Goal: Information Seeking & Learning: Learn about a topic

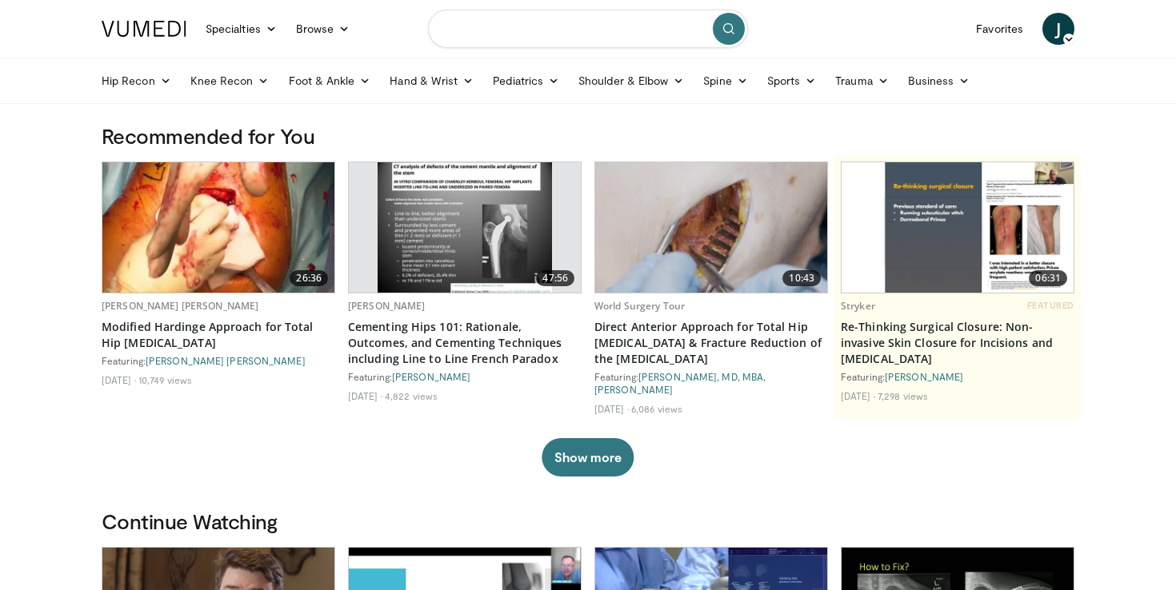
click at [554, 20] on input "Search topics, interventions" at bounding box center [588, 29] width 320 height 38
type input "**********"
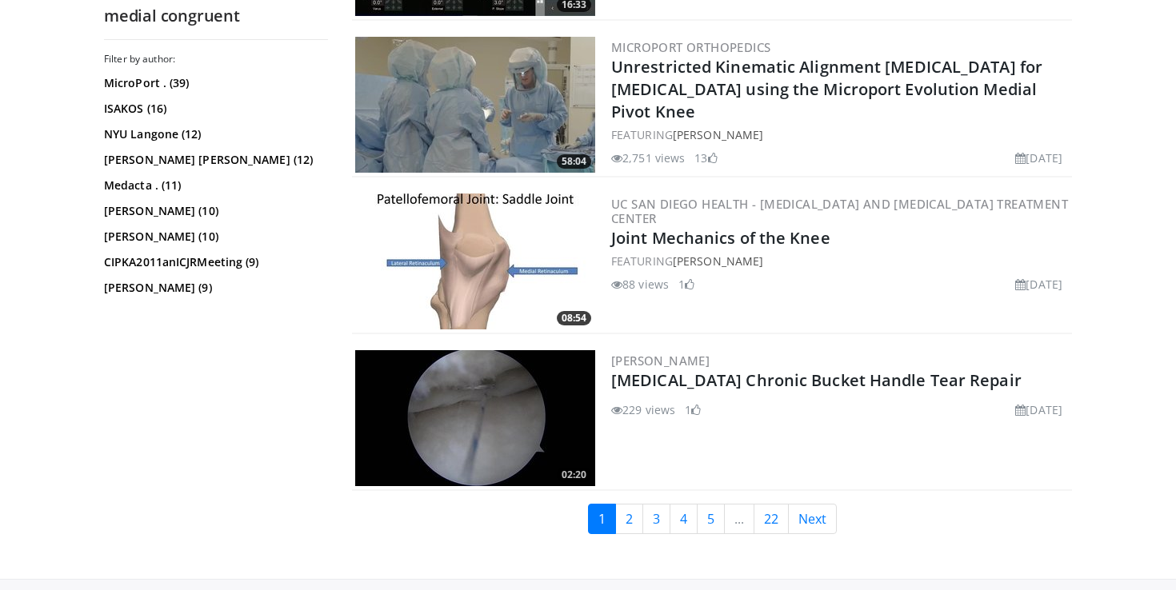
scroll to position [3755, 0]
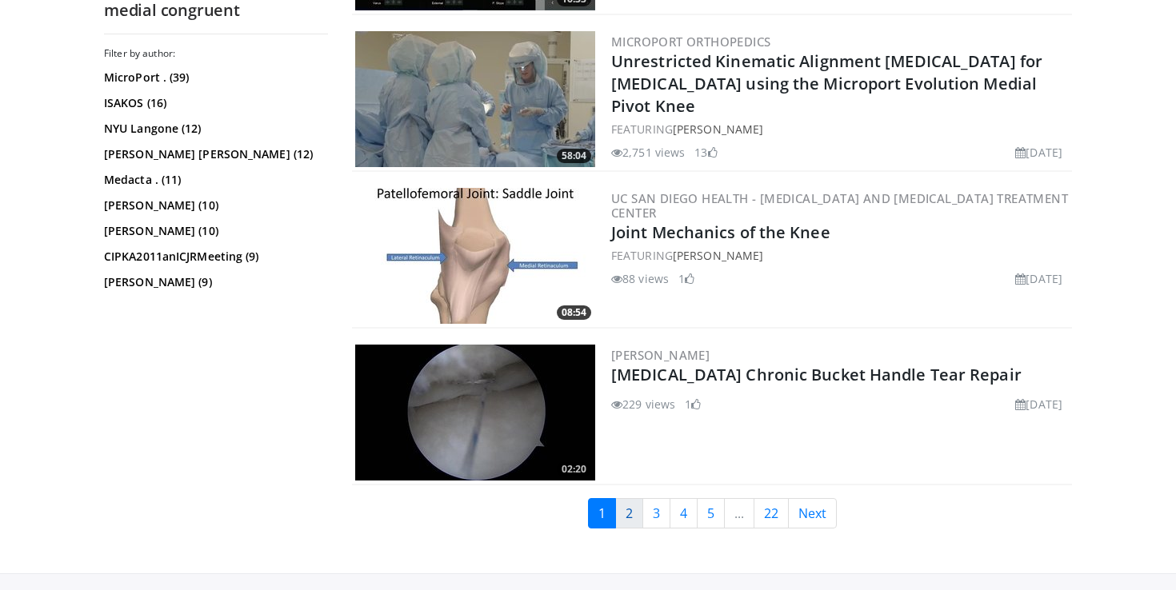
click at [633, 513] on link "2" at bounding box center [629, 513] width 28 height 30
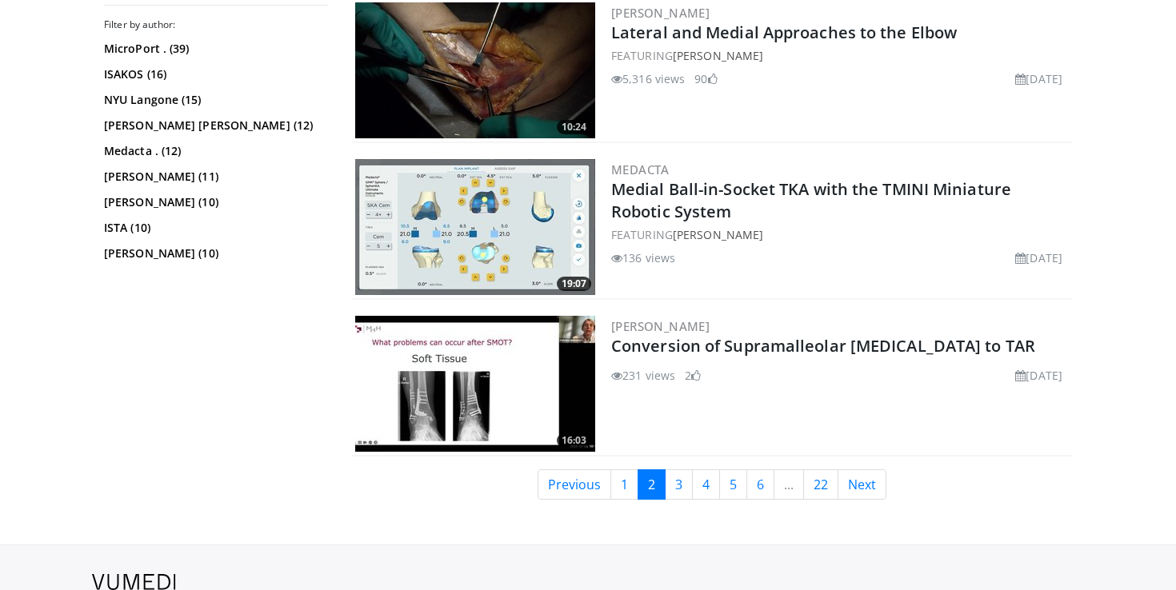
scroll to position [3713, 0]
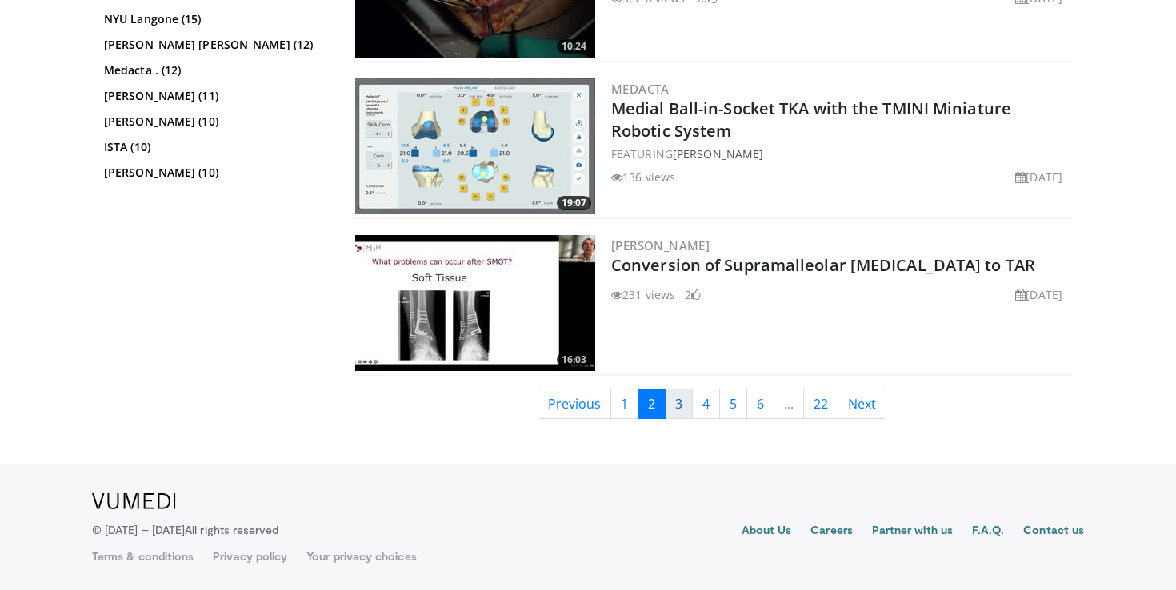
click at [674, 398] on link "3" at bounding box center [679, 404] width 28 height 30
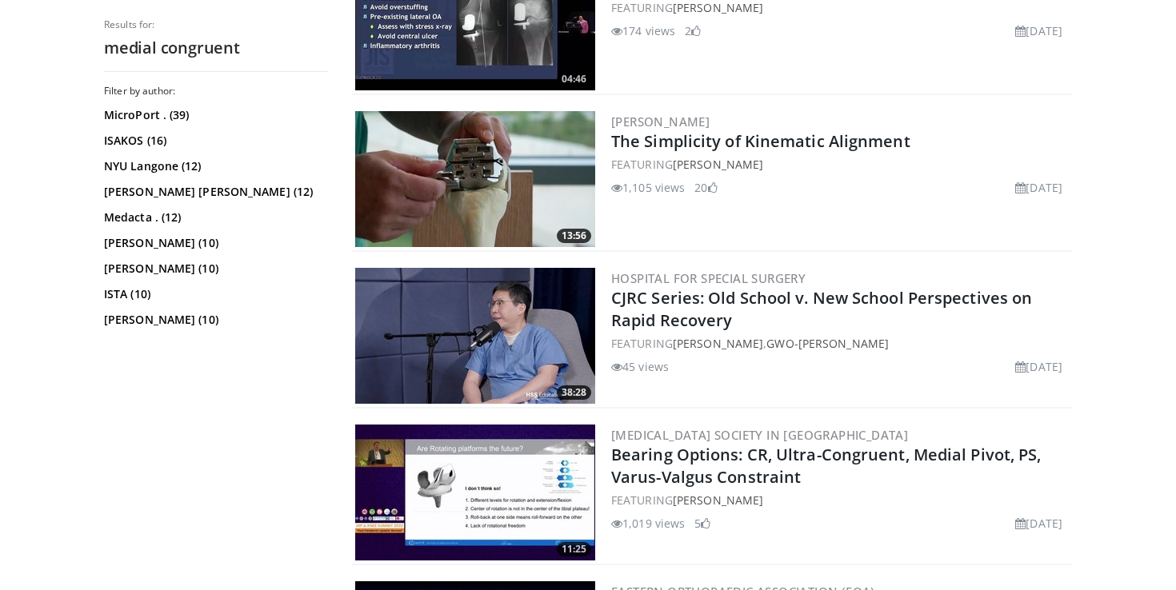
scroll to position [3304, 0]
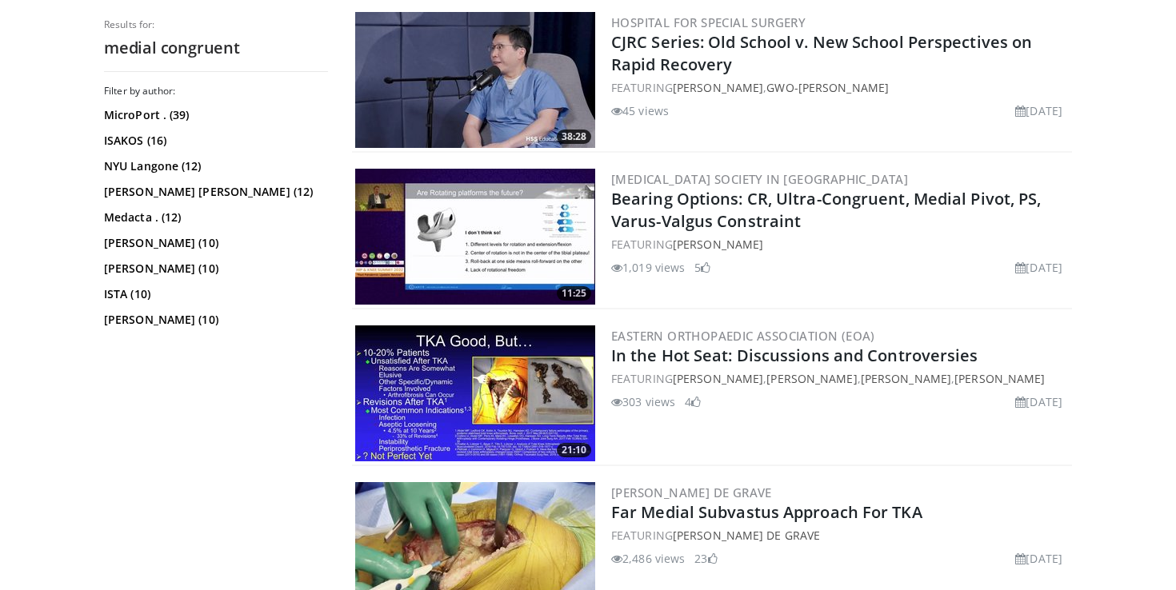
click at [495, 116] on img at bounding box center [475, 80] width 240 height 136
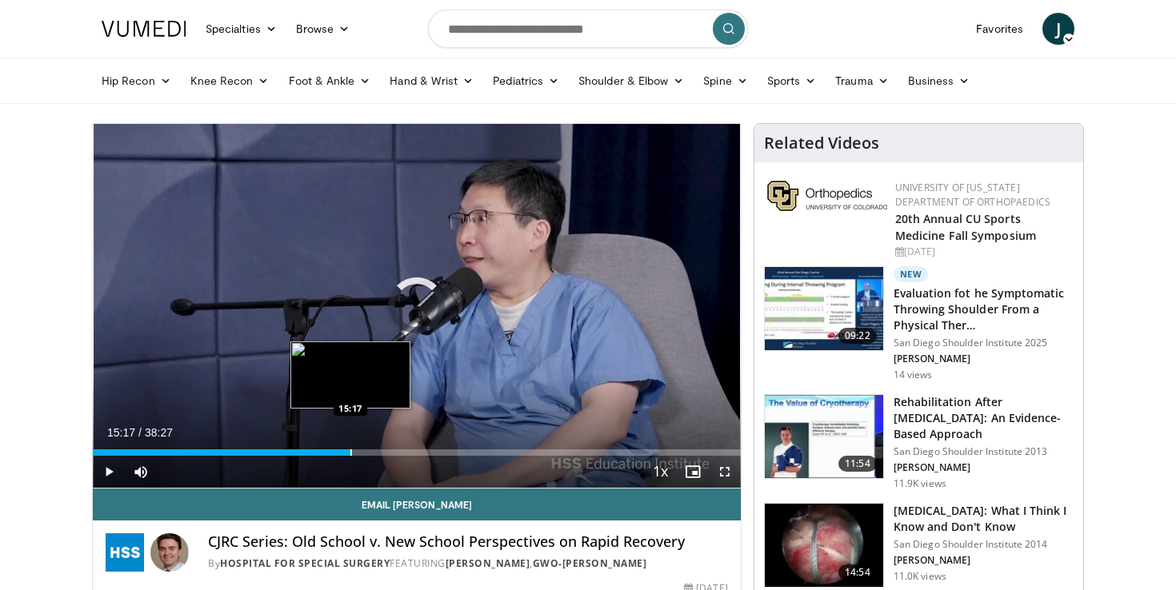
click at [350, 454] on div "Progress Bar" at bounding box center [351, 453] width 2 height 6
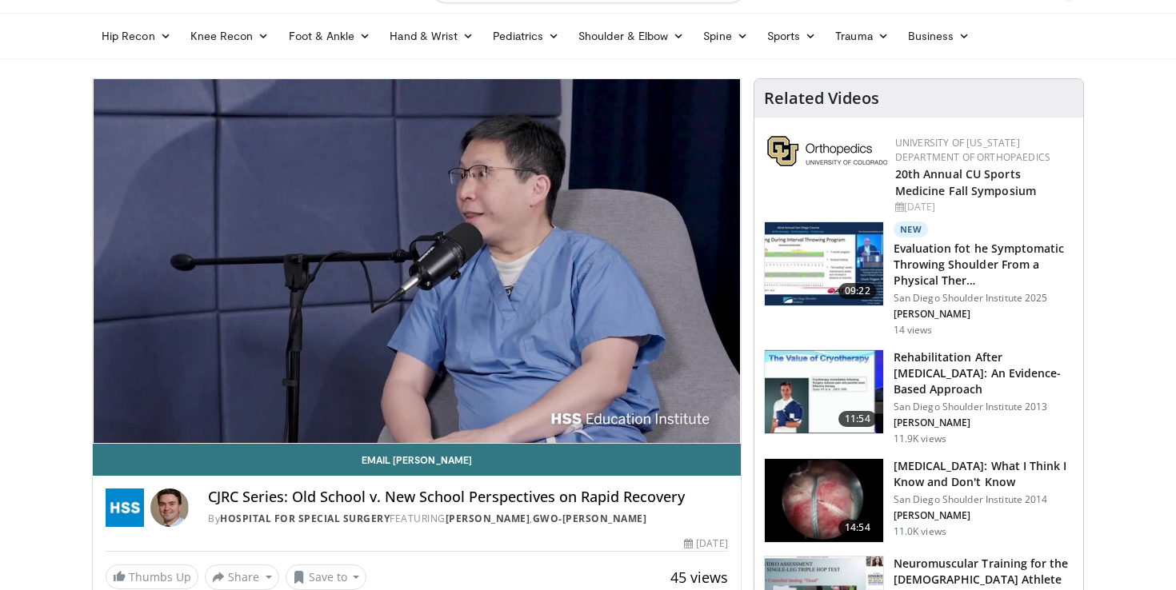
scroll to position [102, 0]
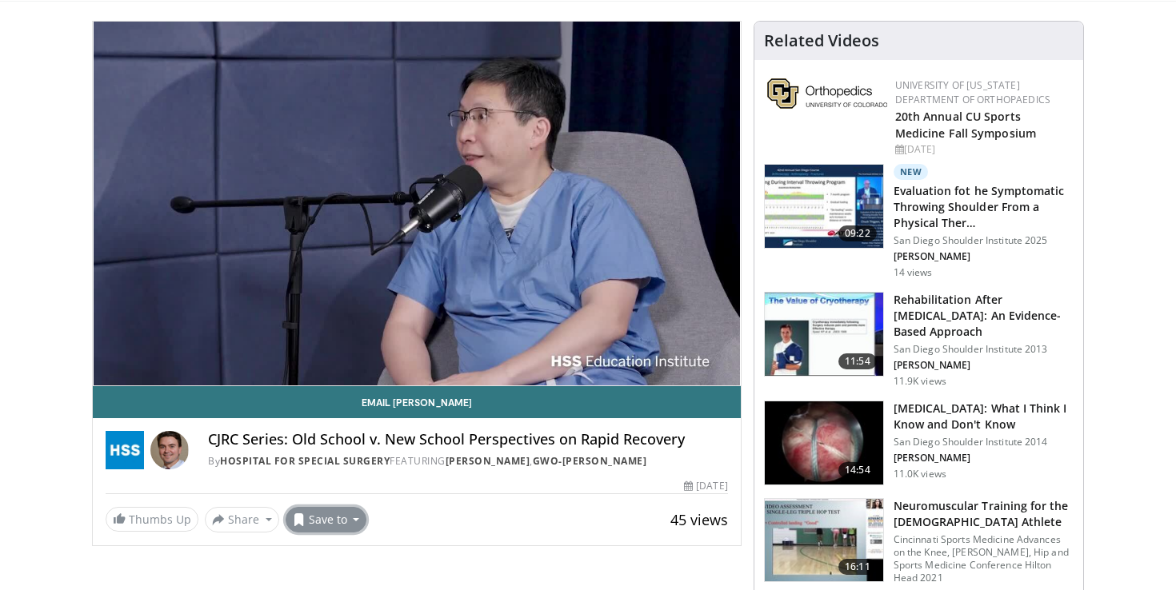
click at [339, 519] on button "Save to" at bounding box center [327, 520] width 82 height 26
click at [354, 446] on span "Add to Favorites" at bounding box center [355, 447] width 98 height 18
click at [478, 462] on link "[PERSON_NAME]" at bounding box center [488, 461] width 85 height 14
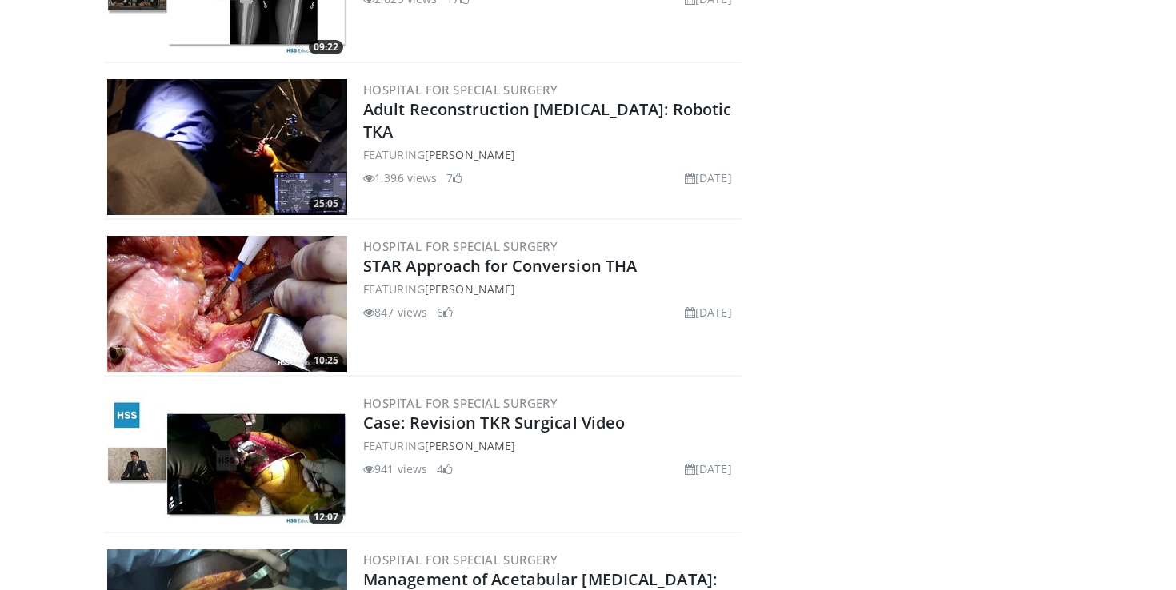
scroll to position [1233, 0]
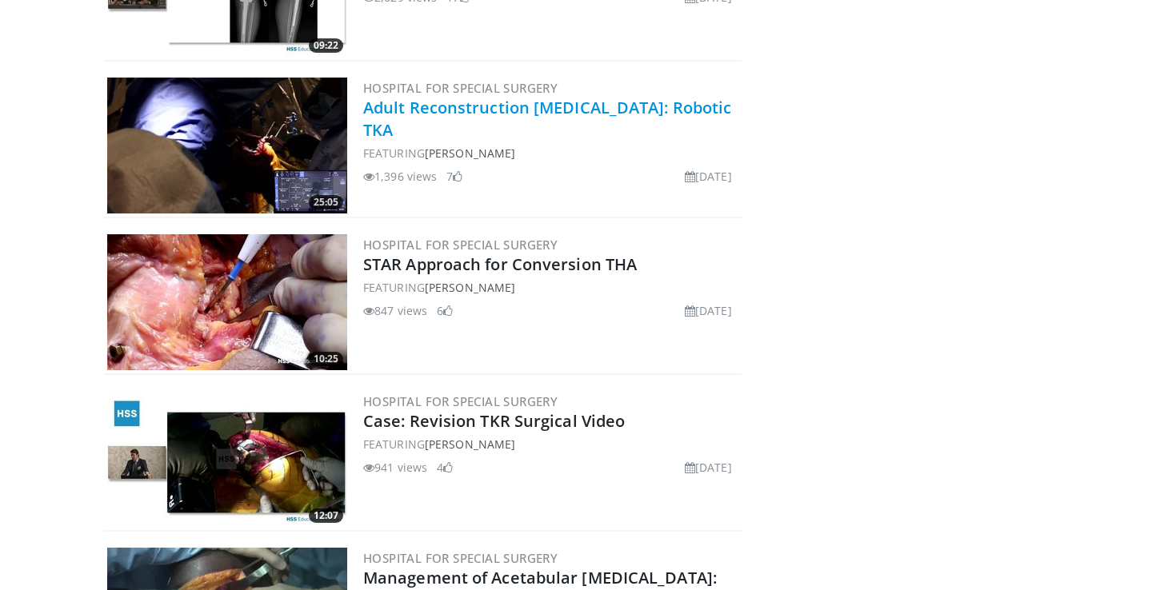
click at [399, 131] on link "Adult Reconstruction Joint Replacement: Robotic TKA" at bounding box center [547, 119] width 368 height 44
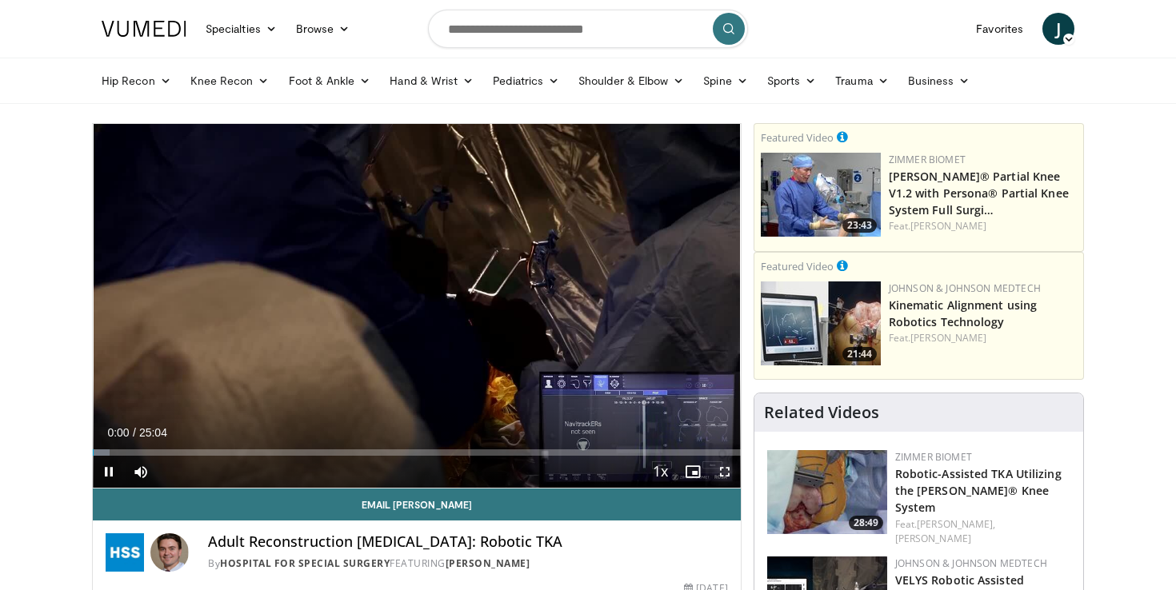
click at [729, 473] on span "Video Player" at bounding box center [725, 472] width 32 height 32
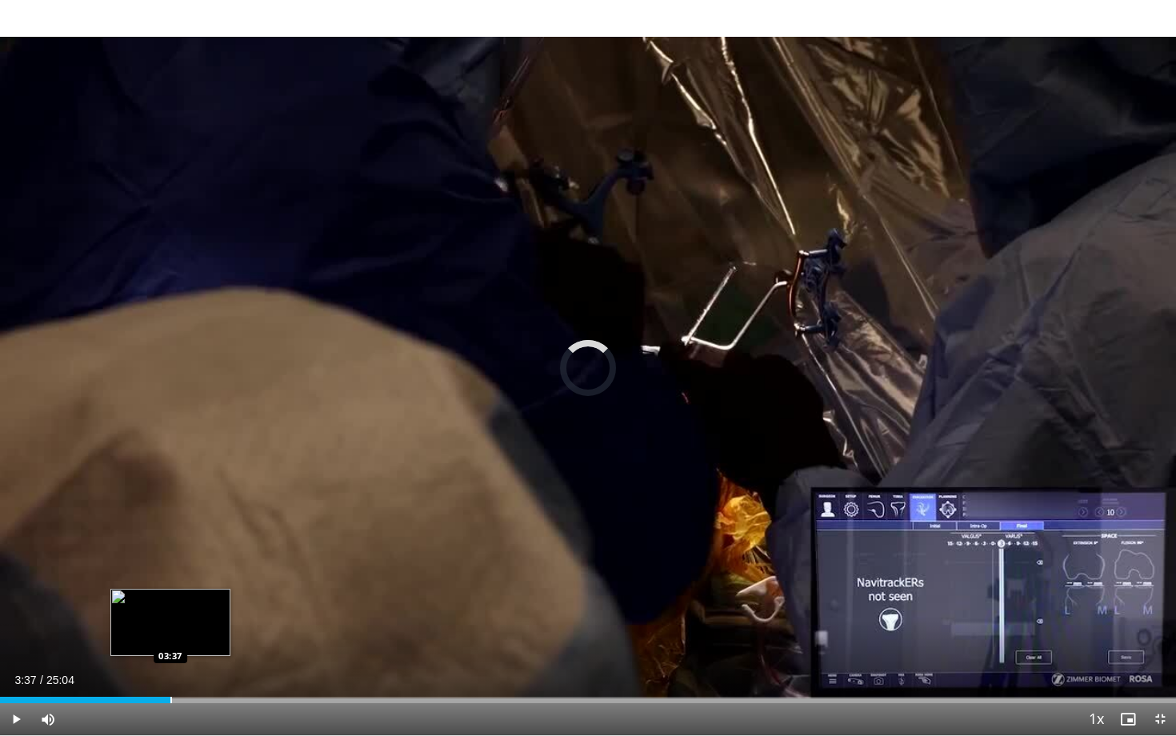
click at [170, 590] on div "Progress Bar" at bounding box center [171, 700] width 2 height 6
click at [205, 590] on div "Loaded : 19.12% 03:42 04:22" at bounding box center [588, 695] width 1176 height 15
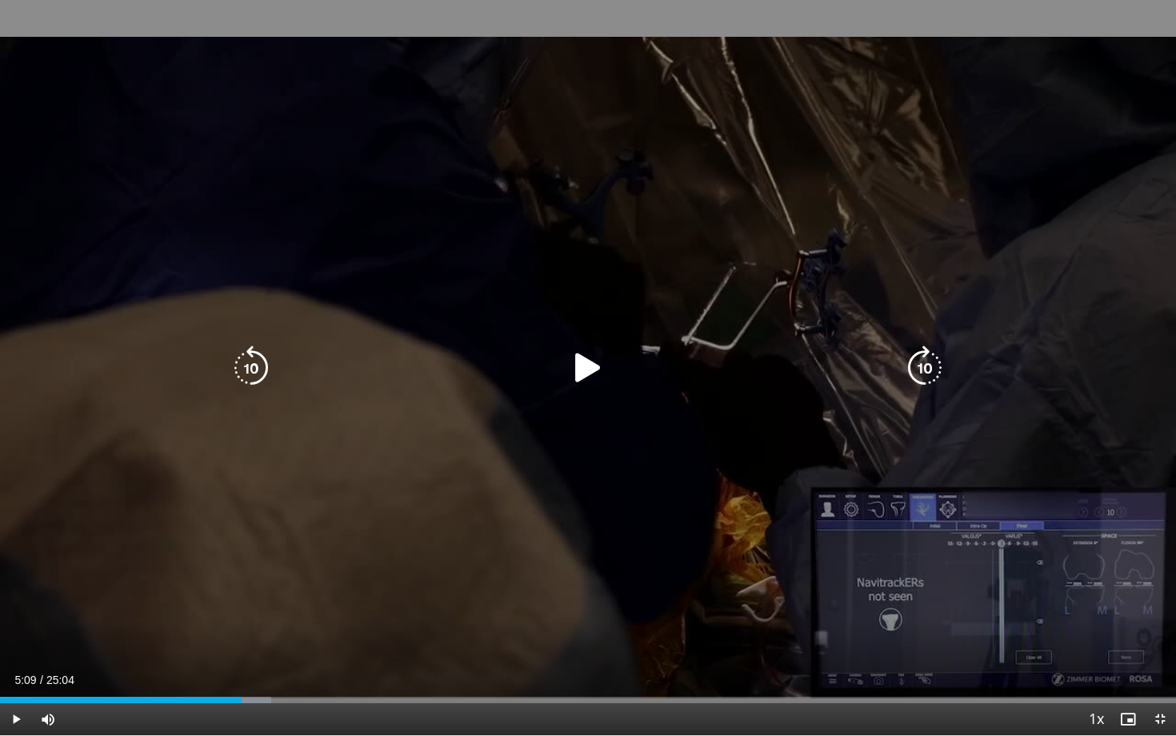
click at [0, 0] on div "Progress Bar" at bounding box center [0, 0] width 0 height 0
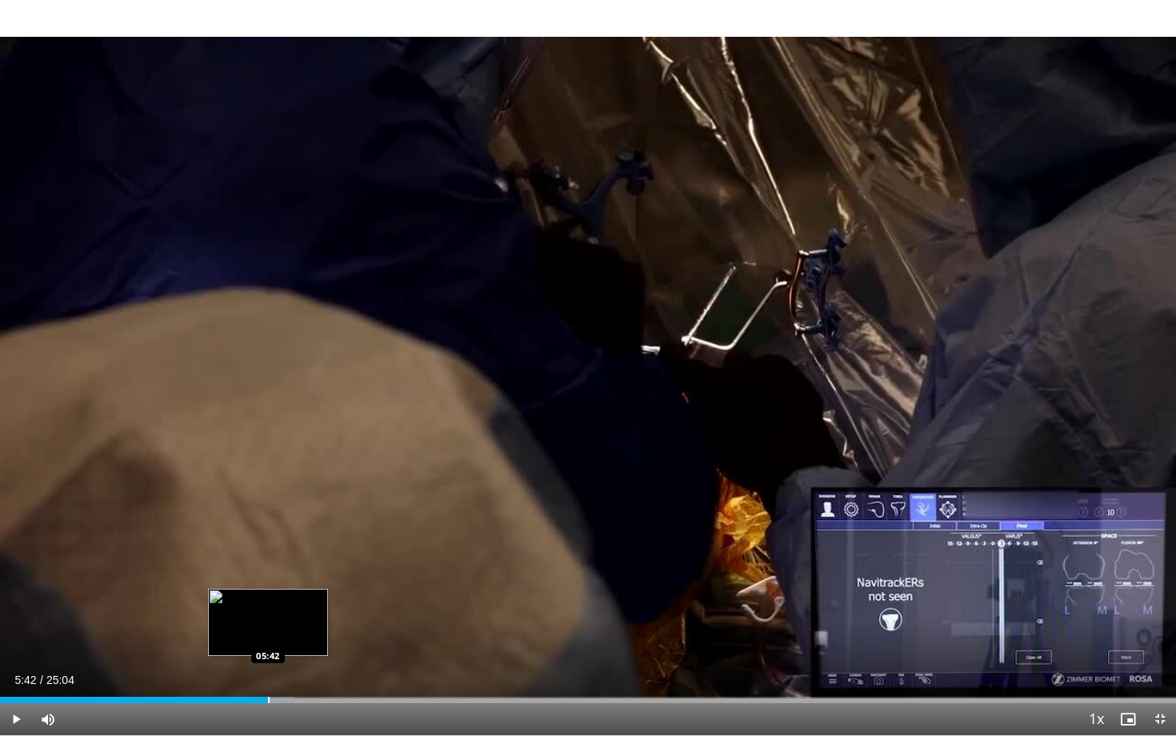
click at [268, 590] on div "Loaded : 25.06% 05:42 05:42" at bounding box center [588, 695] width 1176 height 15
click at [284, 590] on div "Progress Bar" at bounding box center [285, 700] width 2 height 6
click at [21, 590] on span "Video Player" at bounding box center [16, 719] width 32 height 32
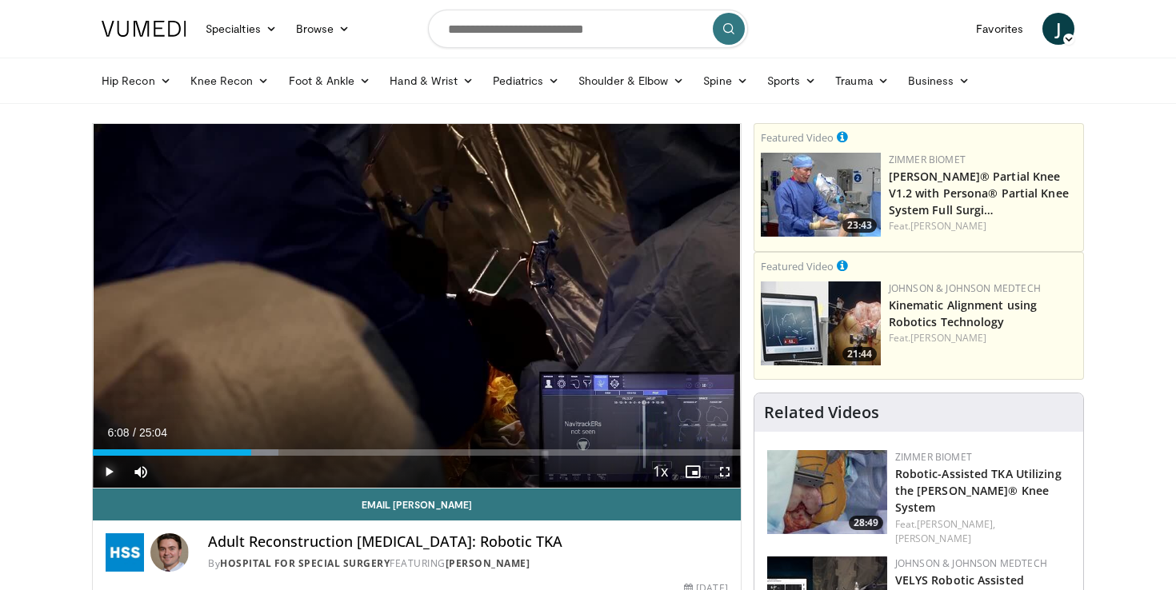
click at [107, 458] on span "Video Player" at bounding box center [109, 472] width 32 height 32
click at [714, 469] on span "Video Player" at bounding box center [725, 472] width 32 height 32
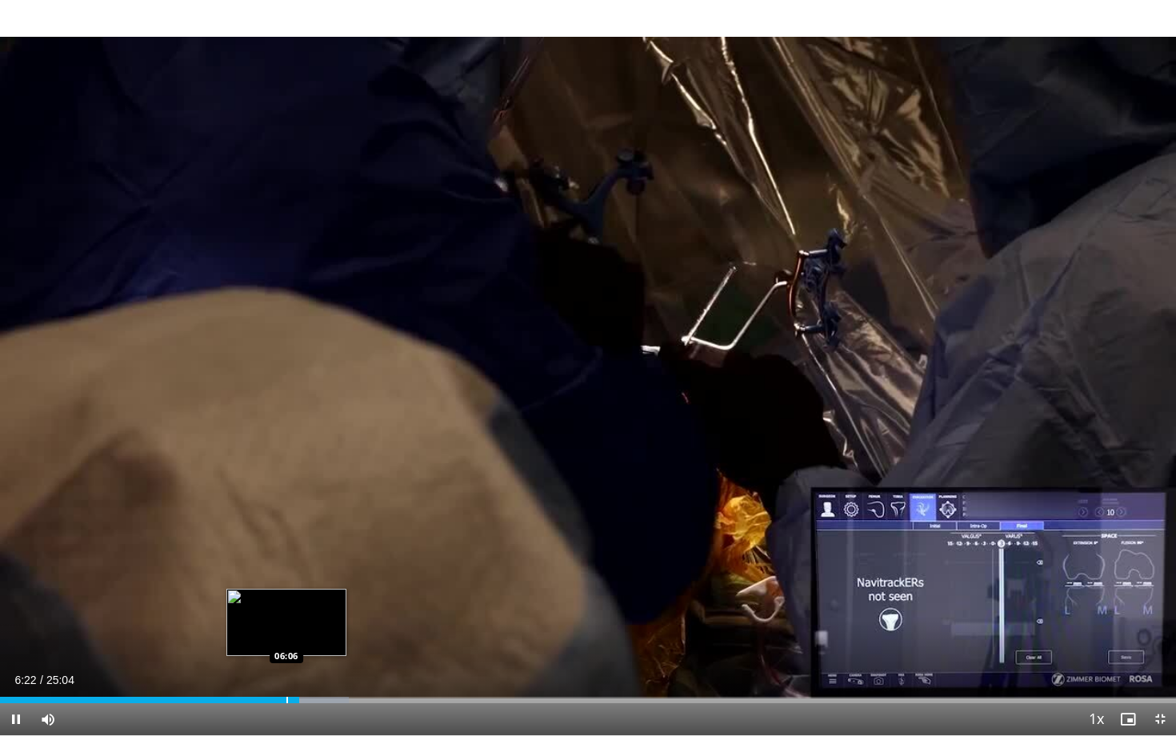
click at [286, 590] on div "Progress Bar" at bounding box center [287, 700] width 2 height 6
click at [273, 590] on div "Progress Bar" at bounding box center [274, 700] width 2 height 6
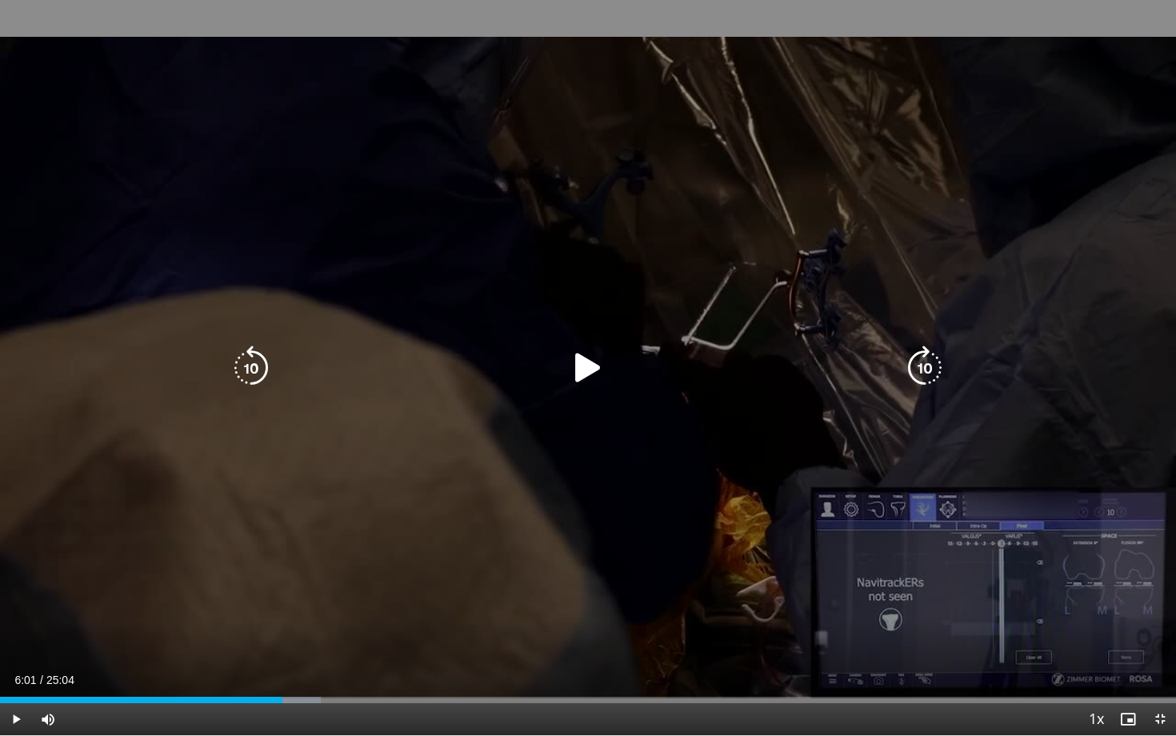
click at [0, 0] on div "Progress Bar" at bounding box center [0, 0] width 0 height 0
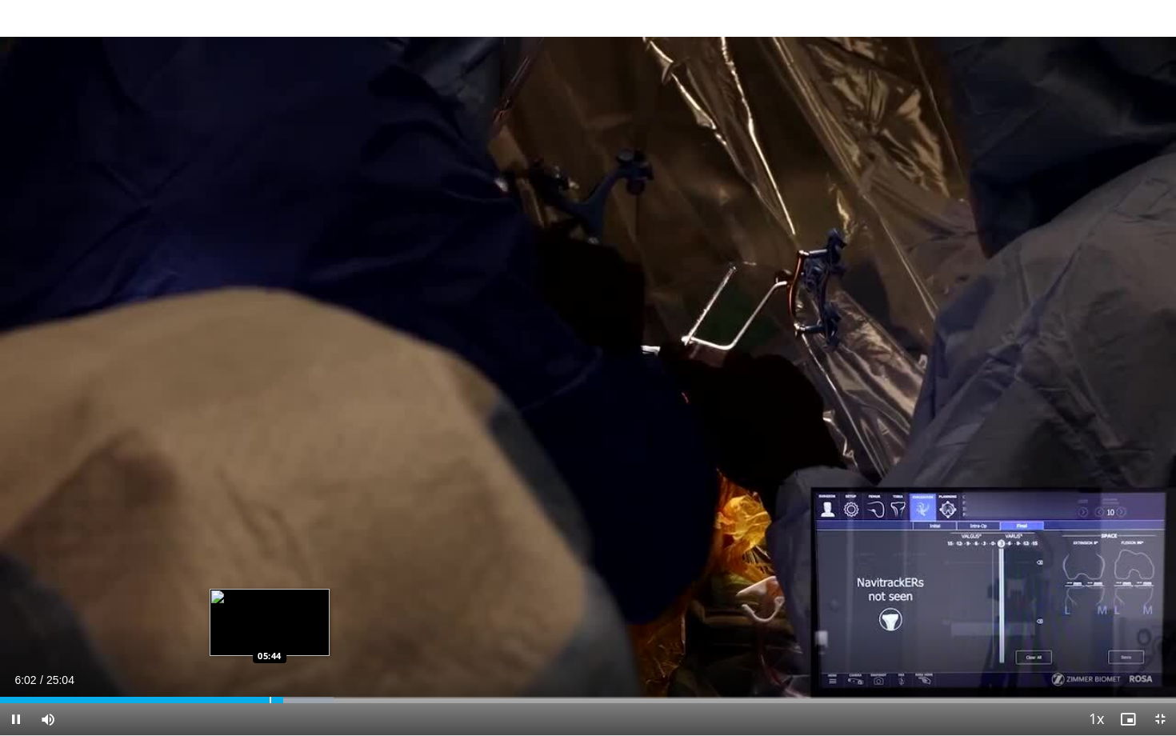
click at [270, 590] on div "Progress Bar" at bounding box center [271, 700] width 2 height 6
click at [257, 590] on div "Loaded : 0.00% 05:28 05:28" at bounding box center [588, 695] width 1176 height 15
click at [243, 590] on div "Loaded : 25.95% 05:29 05:12" at bounding box center [588, 695] width 1176 height 15
click at [221, 590] on div "Progress Bar" at bounding box center [222, 700] width 2 height 6
click at [245, 590] on div "Loaded : 25.95% 05:13 05:13" at bounding box center [588, 695] width 1176 height 15
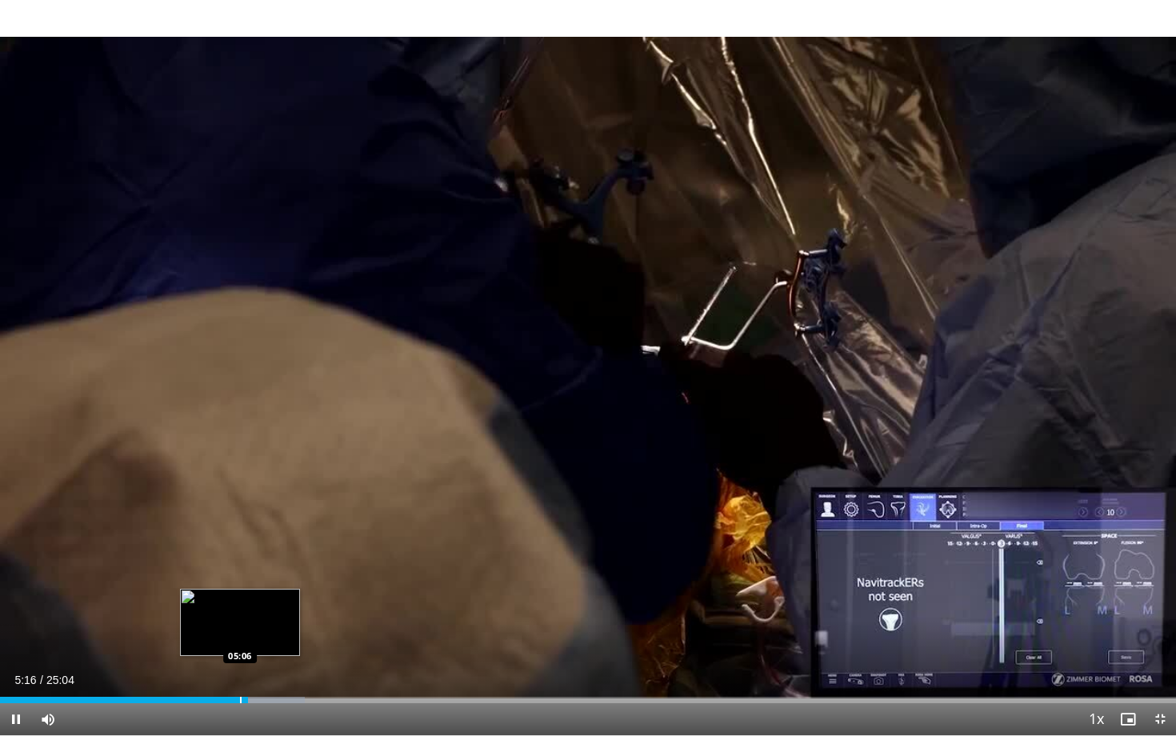
click at [240, 590] on div "Progress Bar" at bounding box center [241, 700] width 2 height 6
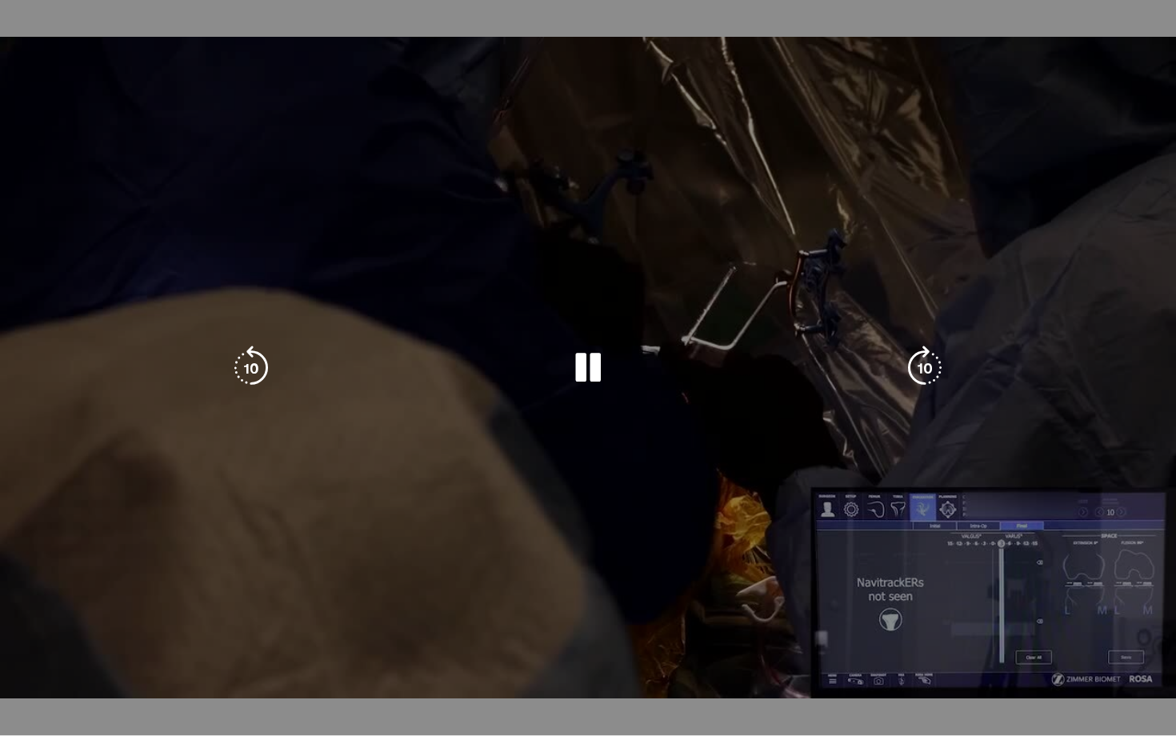
click at [233, 590] on div "10 seconds Tap to unmute" at bounding box center [588, 367] width 1176 height 735
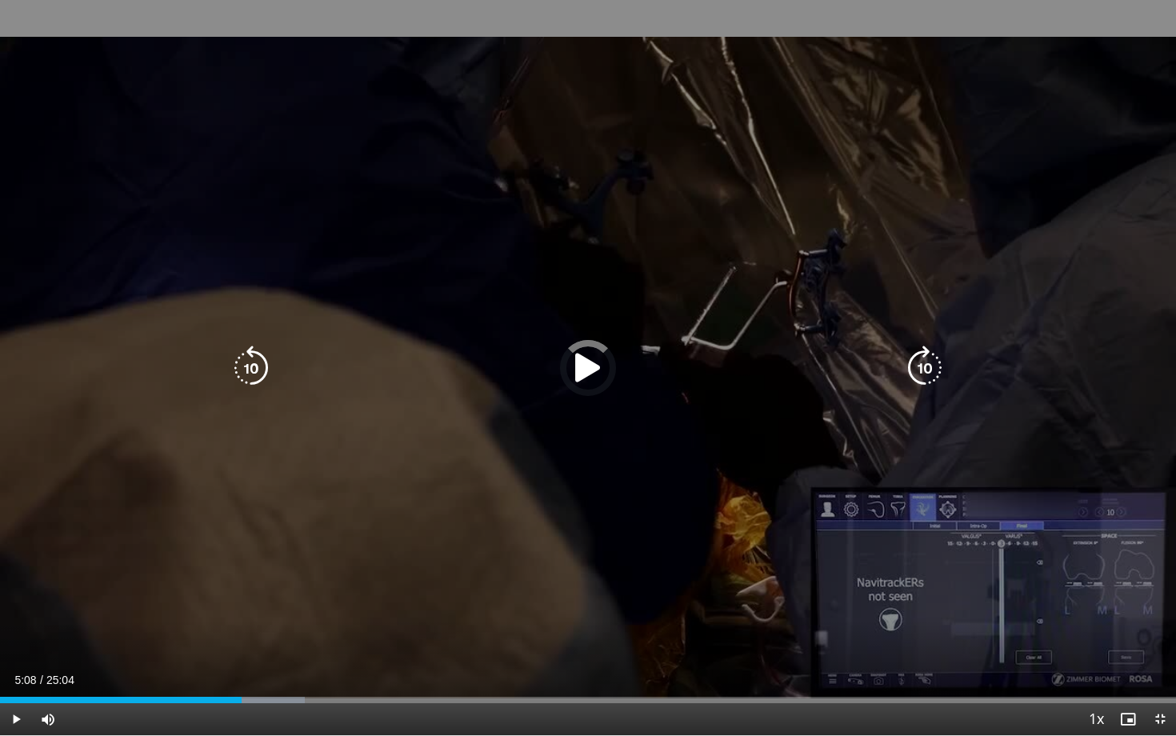
click at [0, 0] on div "Progress Bar" at bounding box center [0, 0] width 0 height 0
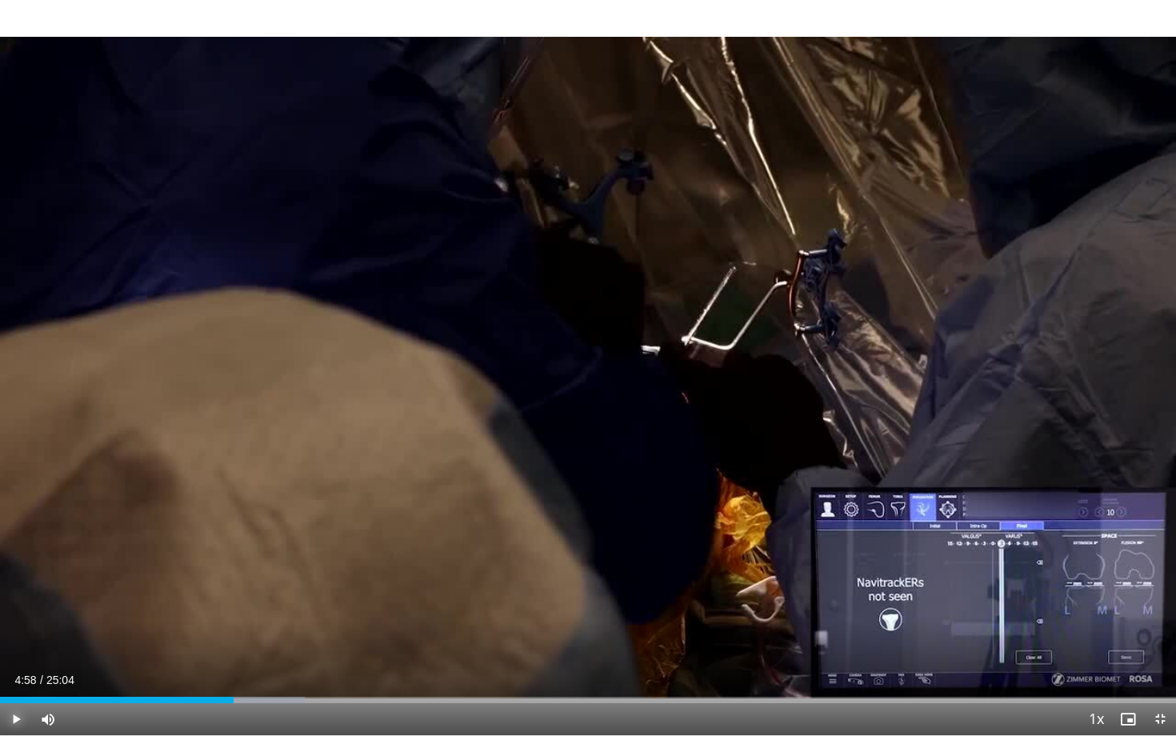
click at [12, 590] on span "Video Player" at bounding box center [16, 719] width 32 height 32
click at [254, 590] on div "Progress Bar" at bounding box center [255, 700] width 2 height 6
click at [245, 590] on div "Progress Bar" at bounding box center [246, 700] width 2 height 6
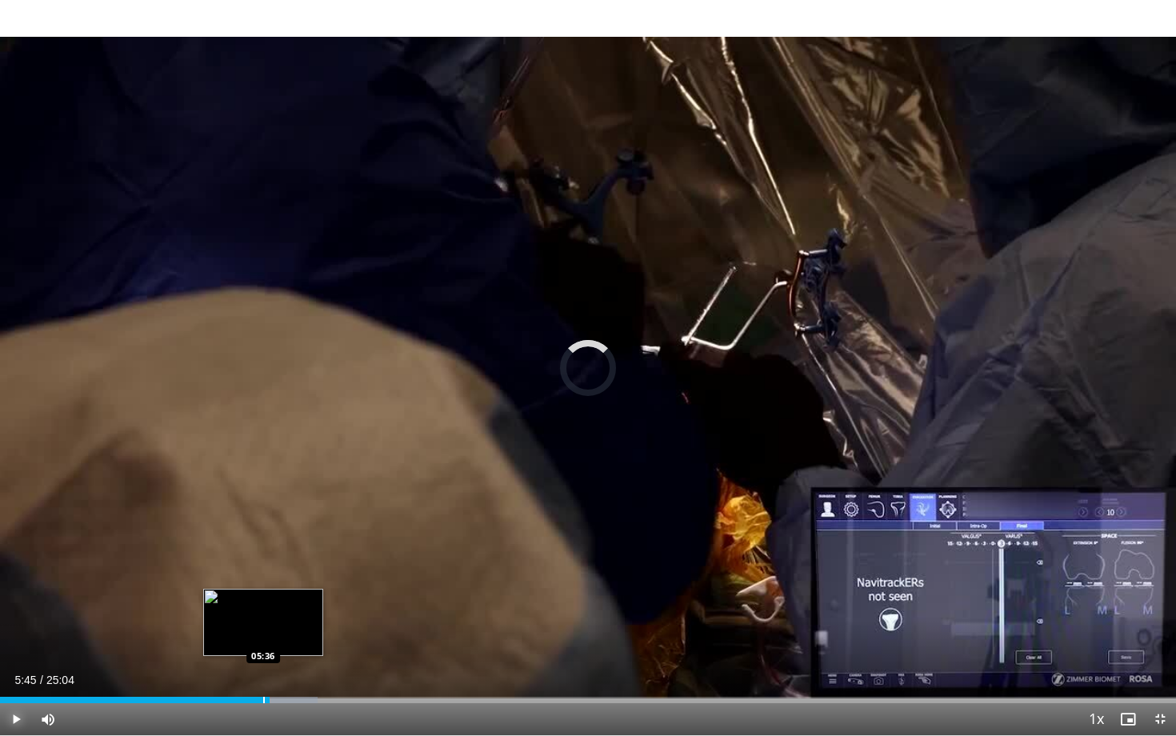
click at [263, 590] on div "Progress Bar" at bounding box center [264, 700] width 2 height 6
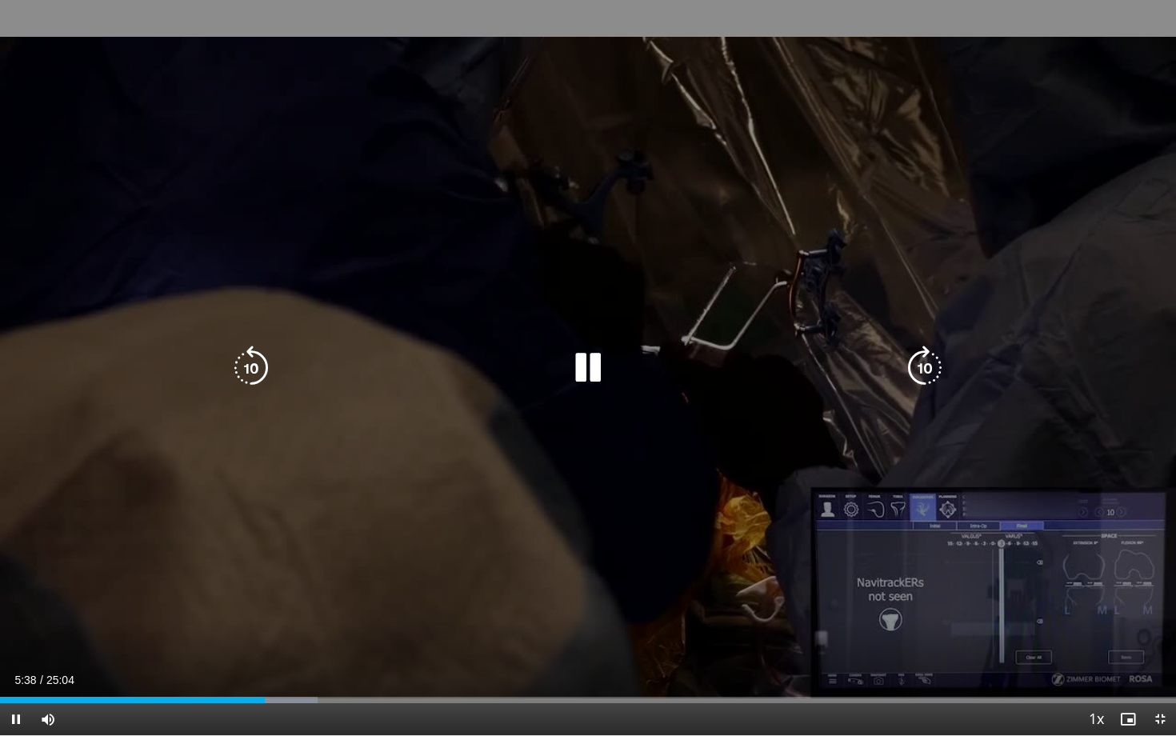
click at [260, 590] on video-js "**********" at bounding box center [588, 368] width 1176 height 736
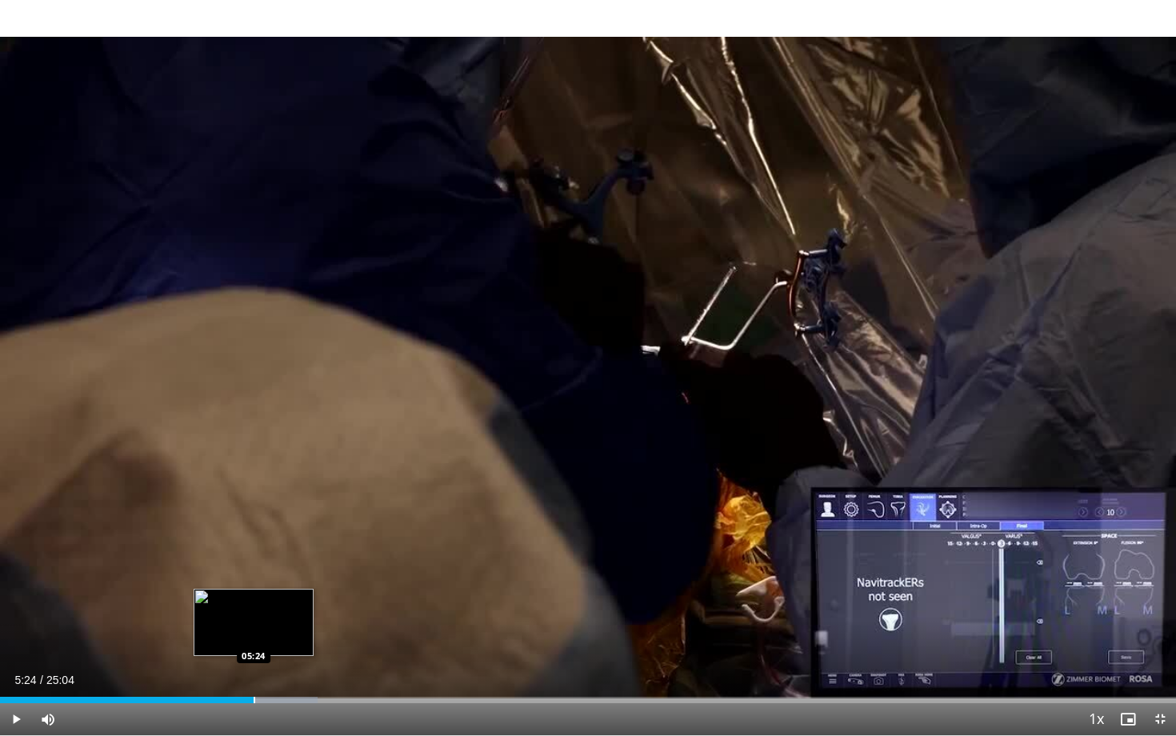
click at [253, 590] on div "Loaded : 27.03% 05:24 05:24" at bounding box center [588, 695] width 1176 height 15
click at [261, 590] on div "Progress Bar" at bounding box center [262, 700] width 2 height 6
click at [279, 590] on div "Progress Bar" at bounding box center [280, 700] width 2 height 6
click at [294, 590] on div "Progress Bar" at bounding box center [295, 700] width 2 height 6
click at [288, 590] on div "Progress Bar" at bounding box center [289, 700] width 2 height 6
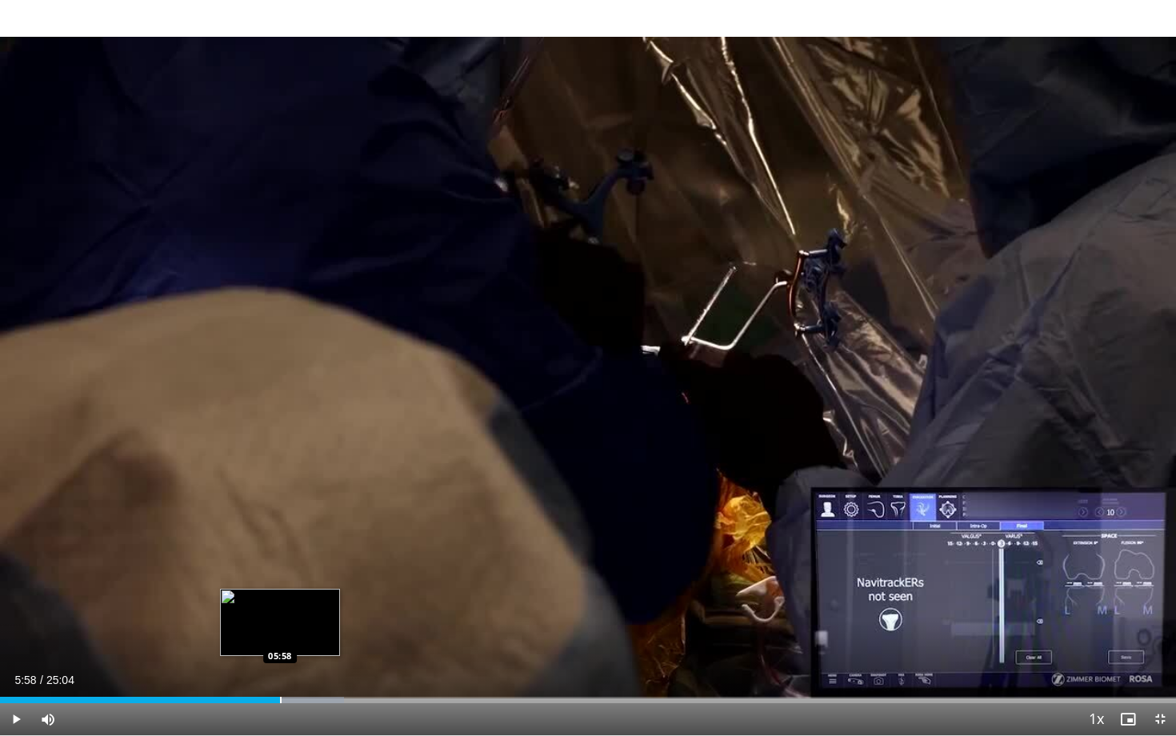
click at [280, 590] on div "Progress Bar" at bounding box center [281, 700] width 2 height 6
click at [270, 590] on div "Progress Bar" at bounding box center [271, 700] width 2 height 6
click at [262, 590] on div "Current Time 5:45 / Duration 25:04 Pause Skip Backward Skip Forward Mute 0% Loa…" at bounding box center [588, 719] width 1176 height 32
click at [257, 590] on div "Progress Bar" at bounding box center [258, 700] width 2 height 6
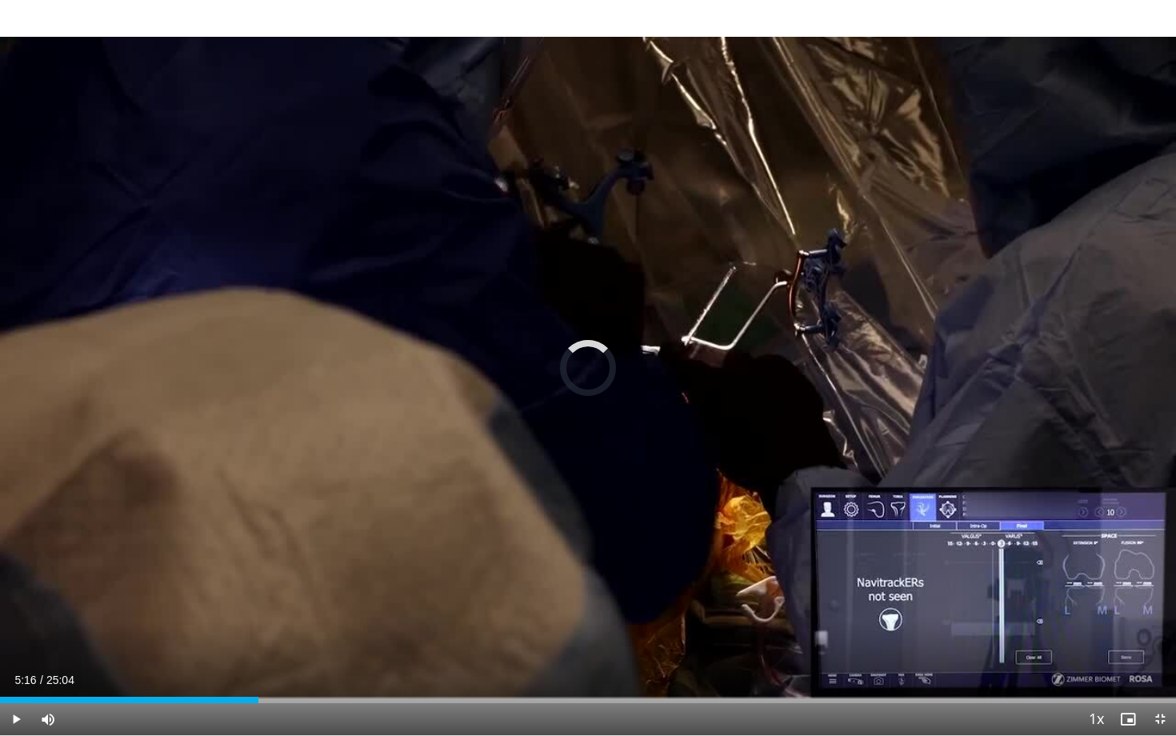
click at [247, 590] on div "Progress Bar" at bounding box center [248, 700] width 2 height 6
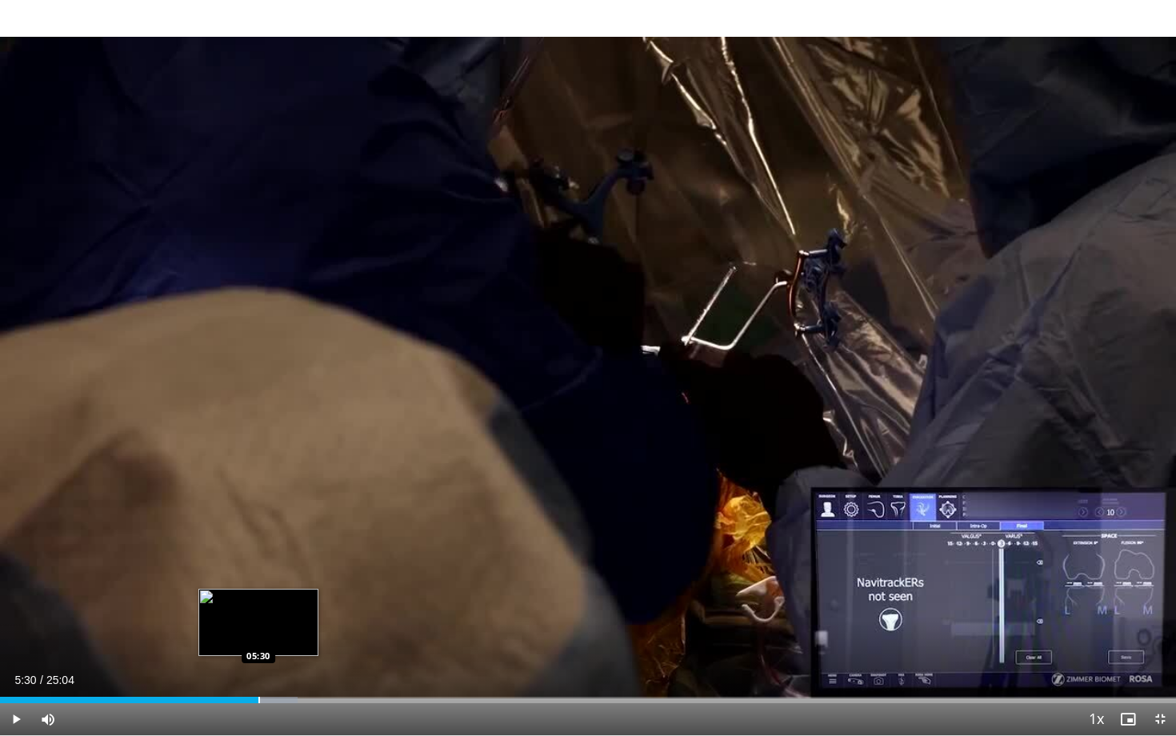
click at [258, 590] on div "Progress Bar" at bounding box center [259, 700] width 2 height 6
click at [270, 590] on div "Progress Bar" at bounding box center [271, 700] width 2 height 6
click at [263, 590] on div "Progress Bar" at bounding box center [264, 700] width 2 height 6
click at [282, 590] on div "Progress Bar" at bounding box center [283, 700] width 2 height 6
click at [296, 590] on div "Progress Bar" at bounding box center [297, 700] width 2 height 6
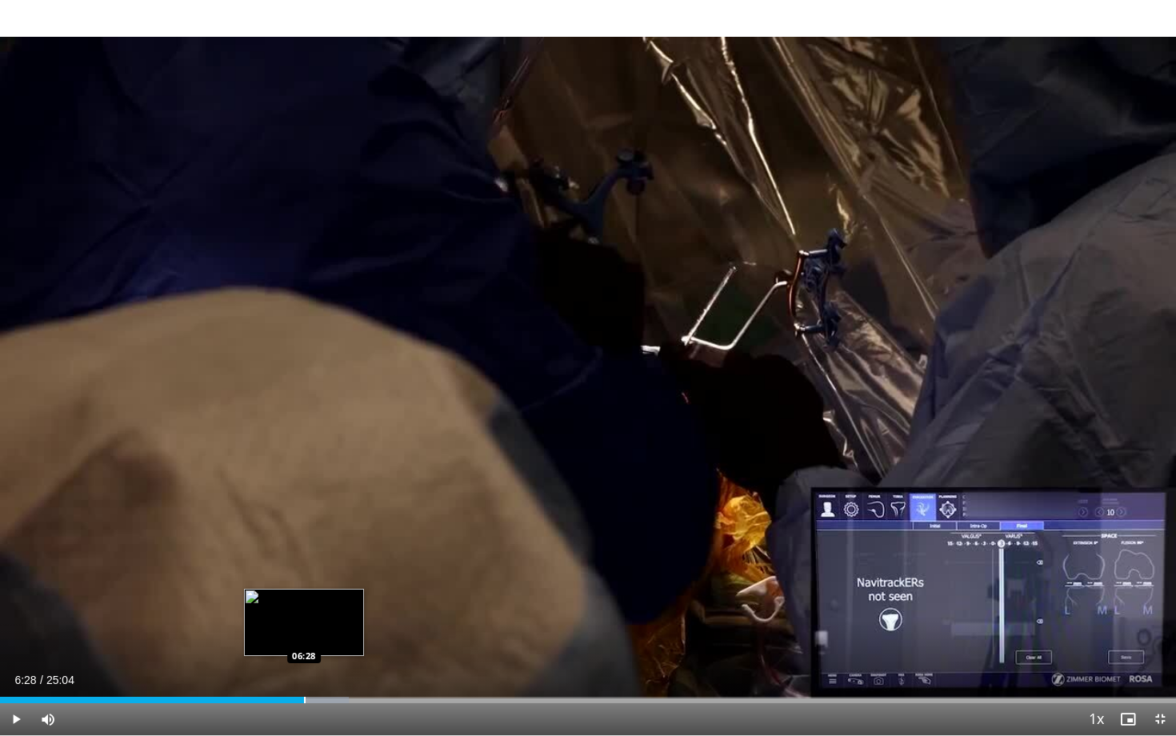
click at [304, 590] on div "Progress Bar" at bounding box center [305, 700] width 2 height 6
click at [330, 590] on div "Progress Bar" at bounding box center [331, 700] width 2 height 6
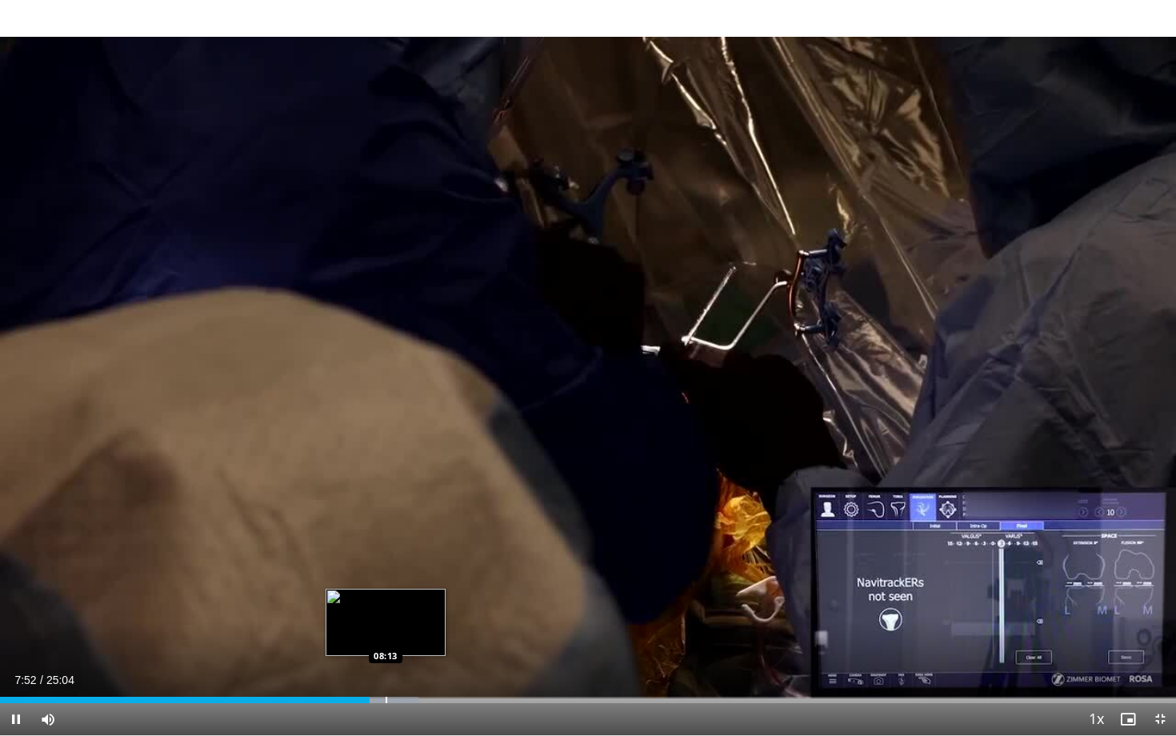
click at [386, 590] on div "Progress Bar" at bounding box center [387, 700] width 2 height 6
click at [418, 590] on div "Progress Bar" at bounding box center [419, 700] width 2 height 6
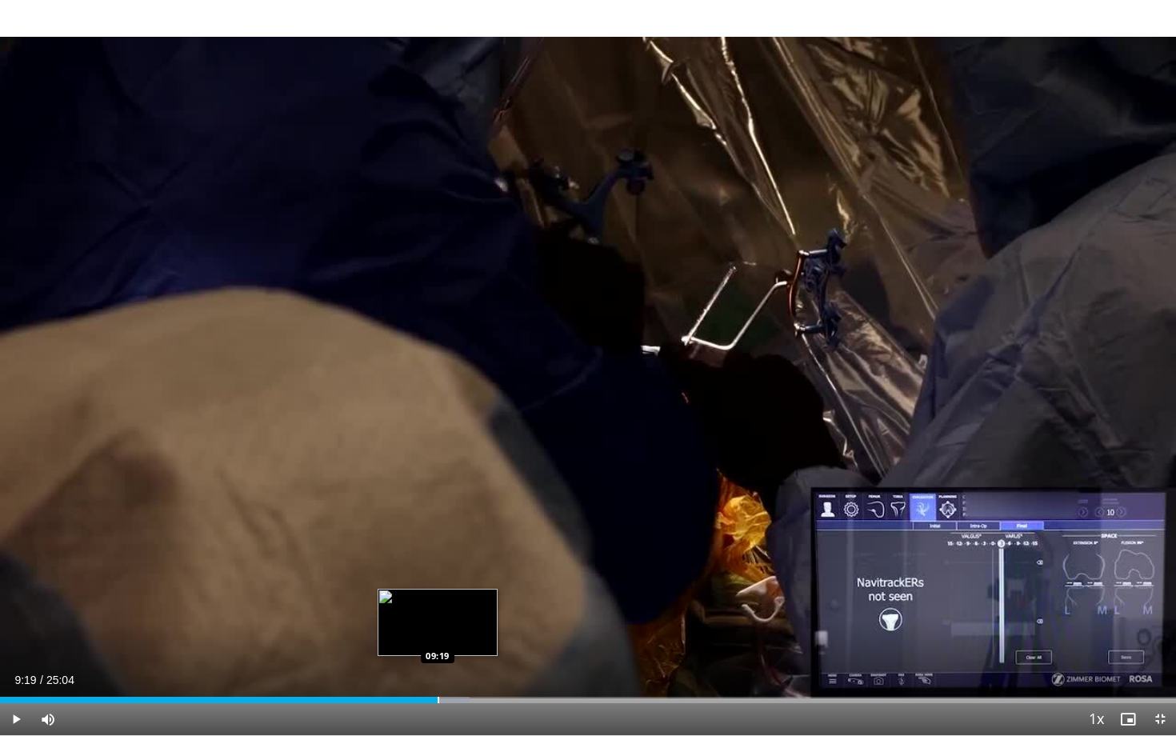
click at [438, 590] on div "Progress Bar" at bounding box center [439, 700] width 2 height 6
click at [455, 590] on div "Progress Bar" at bounding box center [456, 700] width 2 height 6
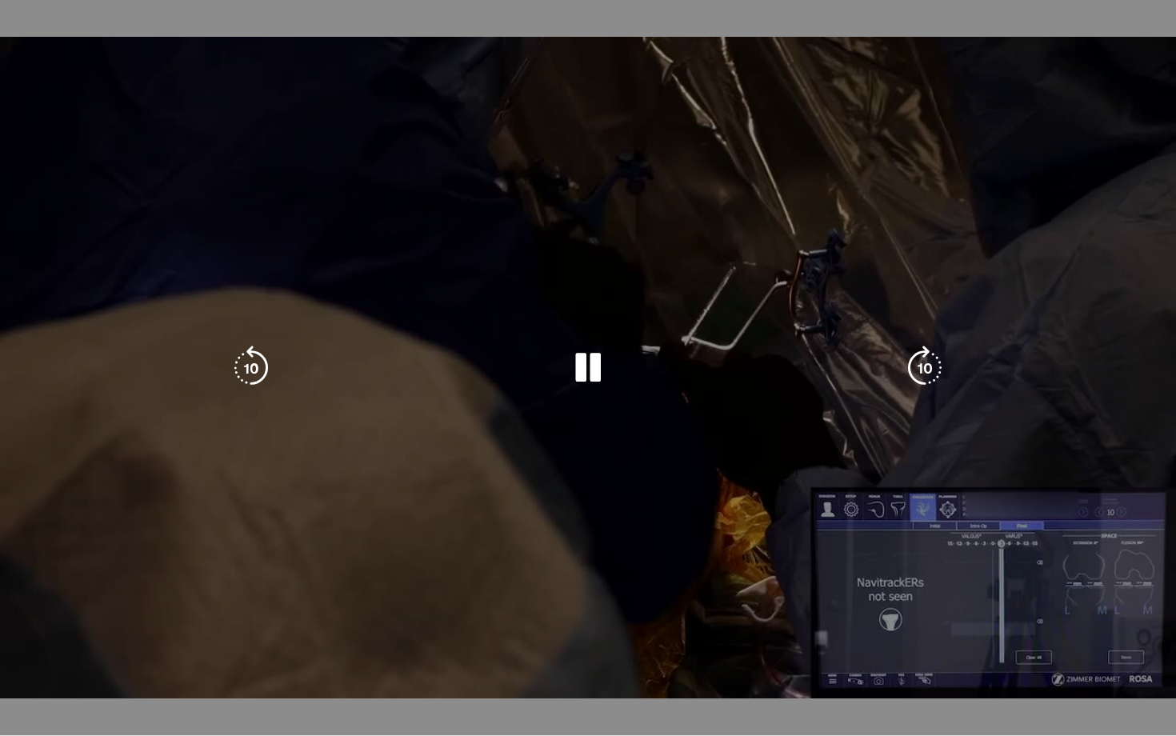
click at [443, 590] on video-js "**********" at bounding box center [588, 368] width 1176 height 736
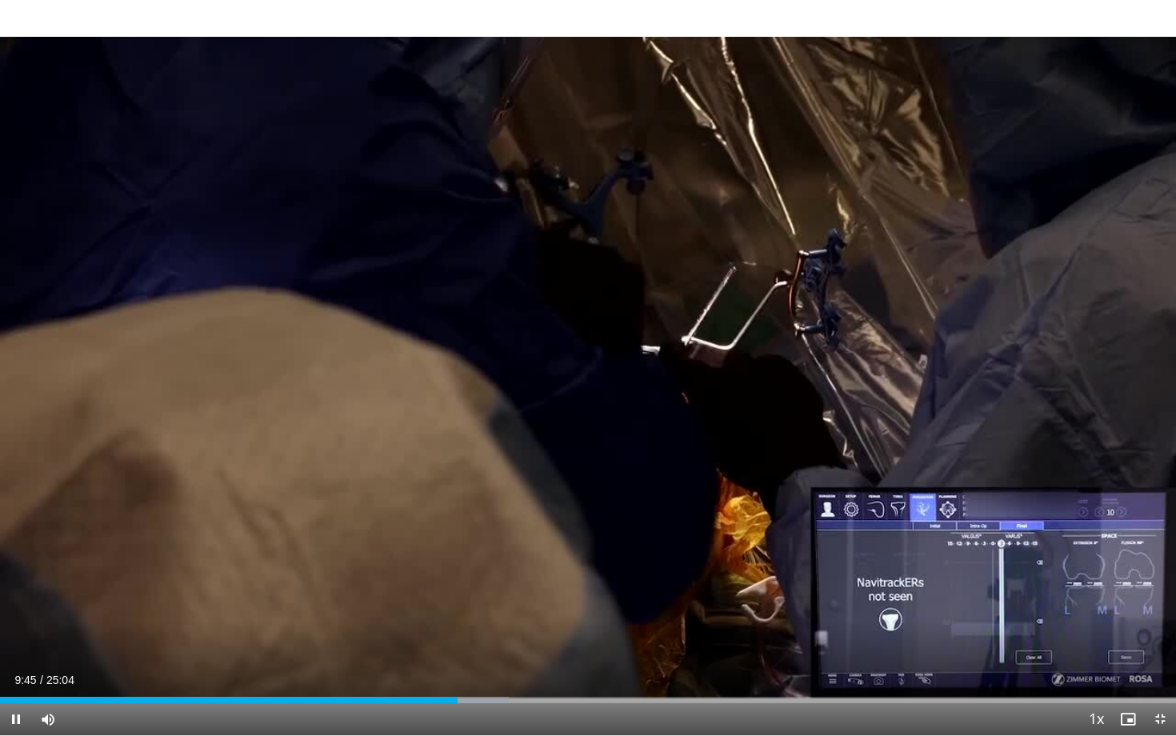
click at [446, 590] on div "Current Time 9:45 / Duration 25:04 Pause Skip Backward Skip Forward Mute 0% Loa…" at bounding box center [588, 719] width 1176 height 32
click at [449, 590] on div "Progress Bar" at bounding box center [450, 700] width 2 height 6
click at [491, 590] on div "Current Time 10:13 / Duration 25:04 Pause Skip Backward Skip Forward Mute 0% Lo…" at bounding box center [588, 719] width 1176 height 32
click at [494, 590] on div "Progress Bar" at bounding box center [495, 700] width 2 height 6
click at [493, 590] on div "Progress Bar" at bounding box center [494, 700] width 2 height 6
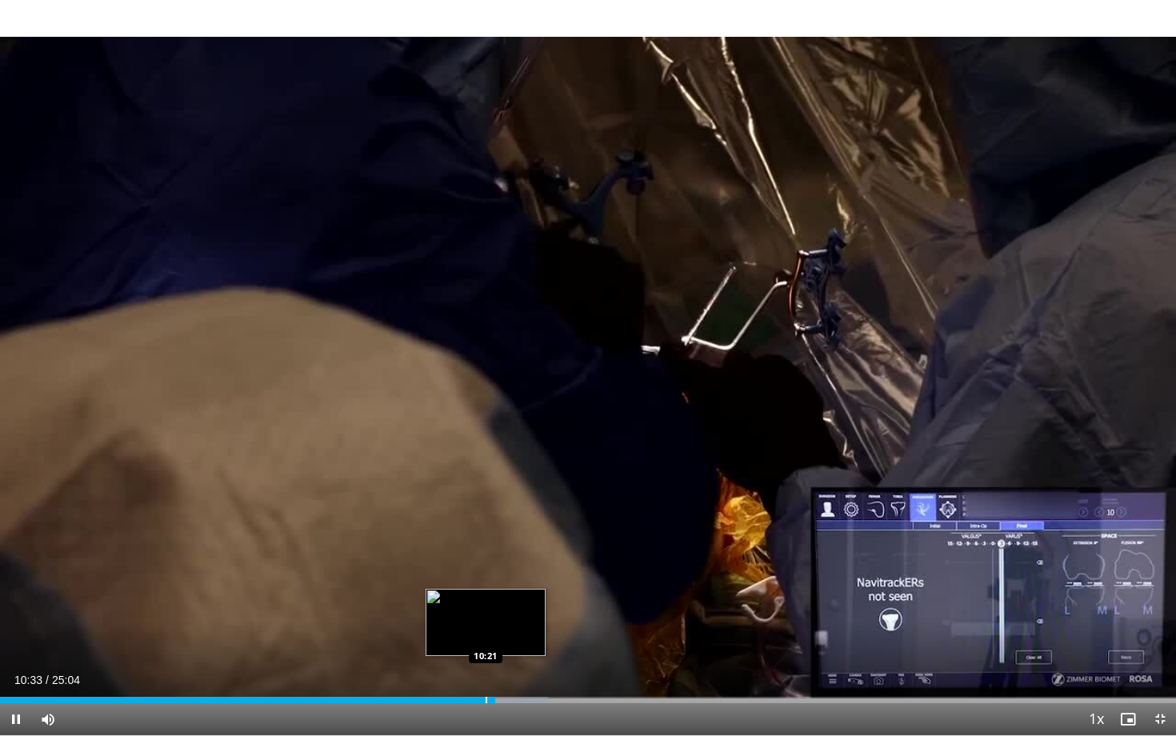
click at [486, 590] on div "Progress Bar" at bounding box center [487, 700] width 2 height 6
click at [522, 590] on div "Progress Bar" at bounding box center [523, 700] width 2 height 6
click at [518, 590] on div "Progress Bar" at bounding box center [519, 700] width 2 height 6
click at [470, 590] on div "Progress Bar" at bounding box center [471, 700] width 2 height 6
click at [446, 590] on video-js "**********" at bounding box center [588, 368] width 1176 height 736
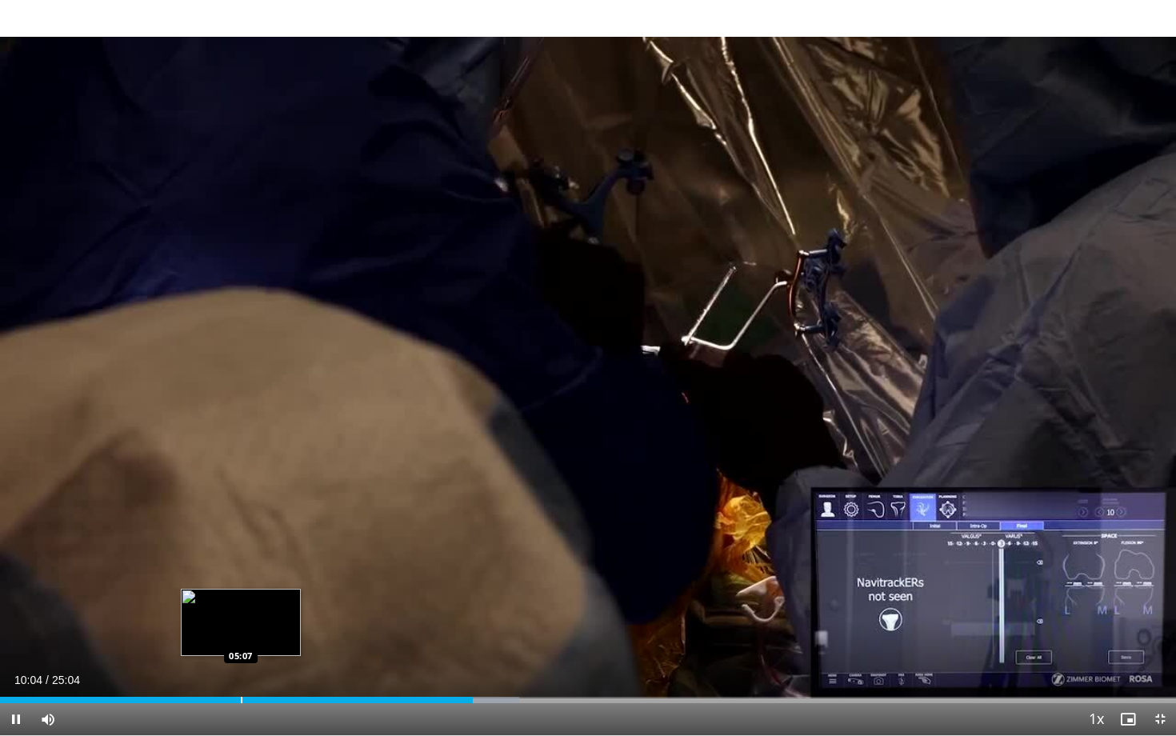
click at [241, 590] on div "Progress Bar" at bounding box center [242, 700] width 2 height 6
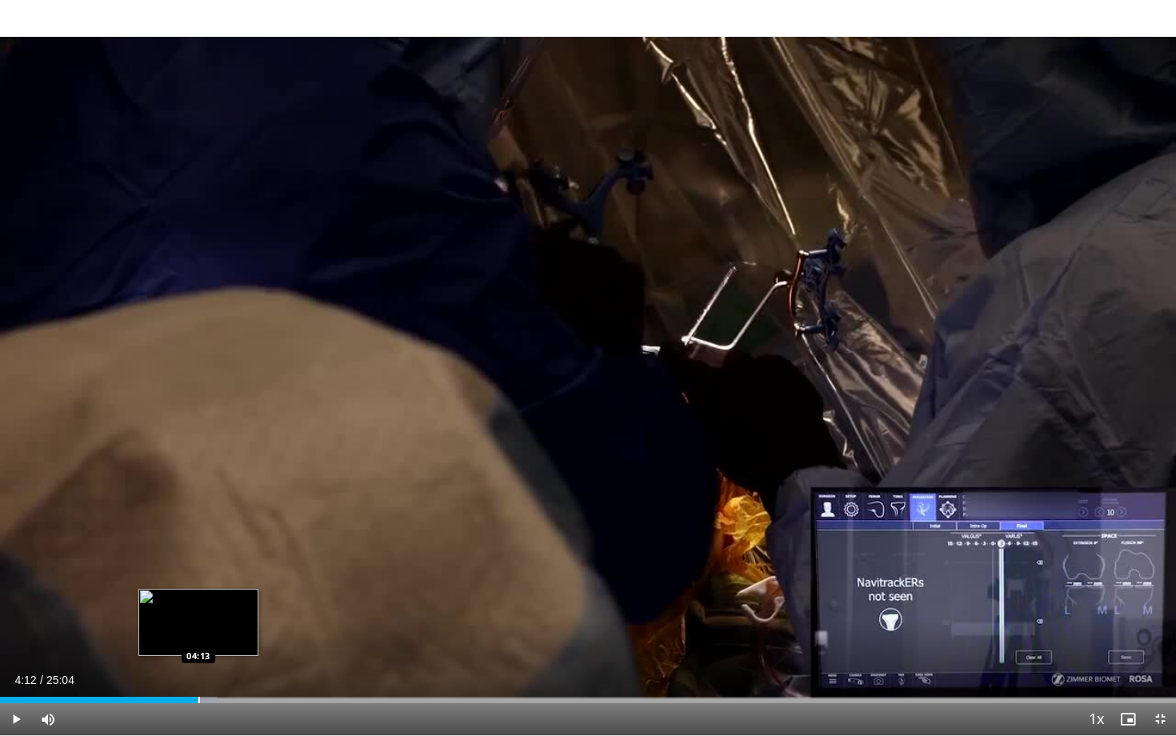
click at [198, 590] on div "Loaded : 18.46% 04:12 04:13" at bounding box center [588, 700] width 1176 height 6
click at [177, 590] on div "Progress Bar" at bounding box center [178, 700] width 2 height 6
click at [190, 590] on div "Progress Bar" at bounding box center [191, 700] width 2 height 6
click at [202, 590] on div "Progress Bar" at bounding box center [203, 700] width 2 height 6
click at [212, 590] on div "Current Time 4:18 / Duration 25:04 Pause Skip Backward Skip Forward Mute 0% Loa…" at bounding box center [588, 719] width 1176 height 32
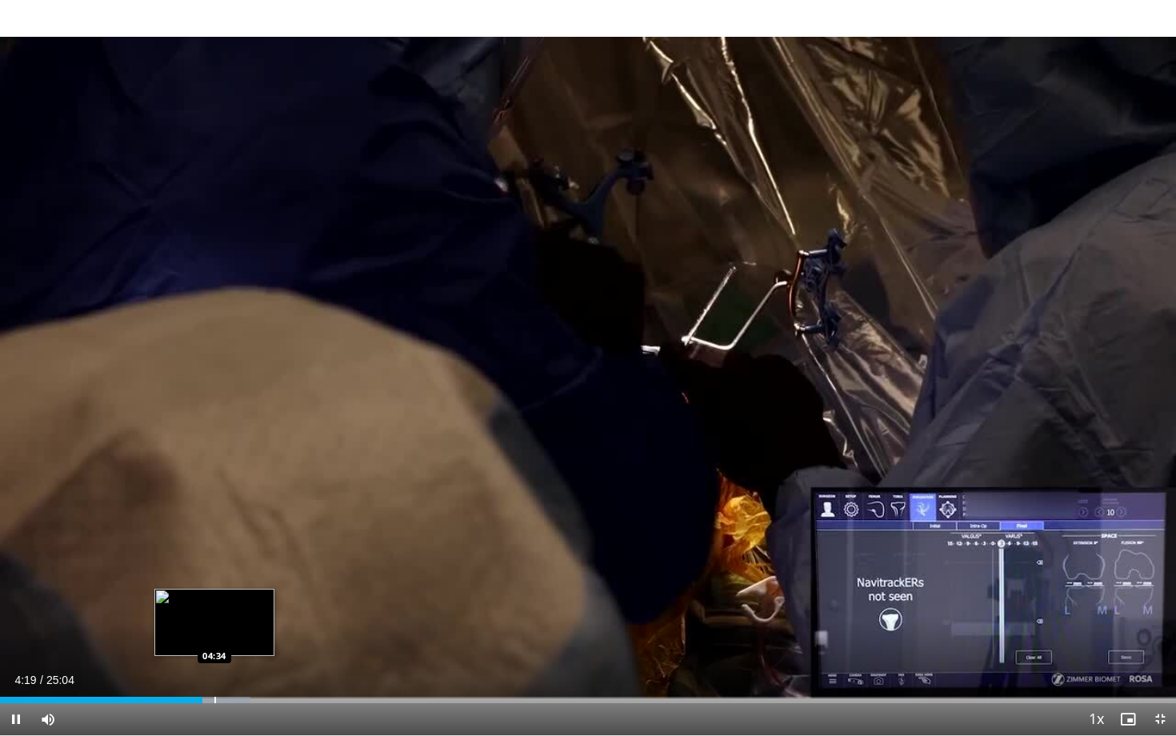
click at [214, 590] on div "Progress Bar" at bounding box center [215, 700] width 2 height 6
click at [229, 590] on div "Progress Bar" at bounding box center [230, 700] width 2 height 6
click at [214, 590] on div "Progress Bar" at bounding box center [215, 700] width 2 height 6
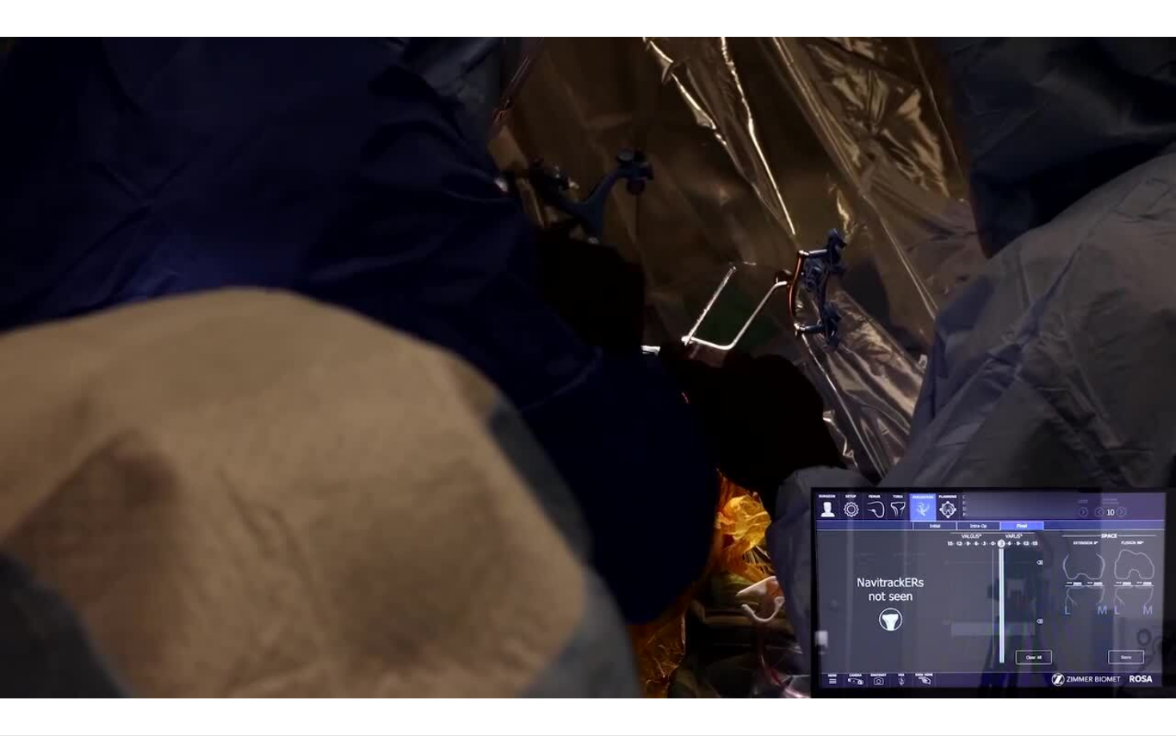
click at [202, 590] on div "10 seconds Tap to unmute" at bounding box center [588, 367] width 1176 height 735
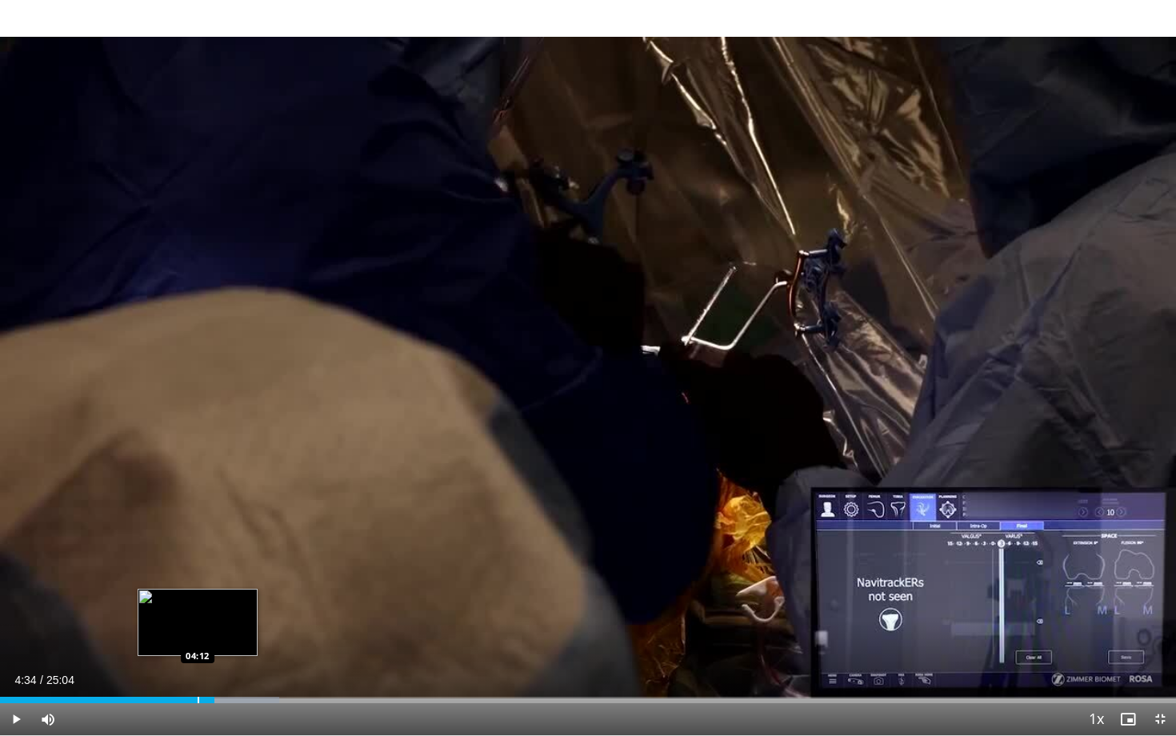
click at [198, 590] on div "Progress Bar" at bounding box center [199, 700] width 2 height 6
click at [14, 590] on span "Video Player" at bounding box center [16, 719] width 32 height 32
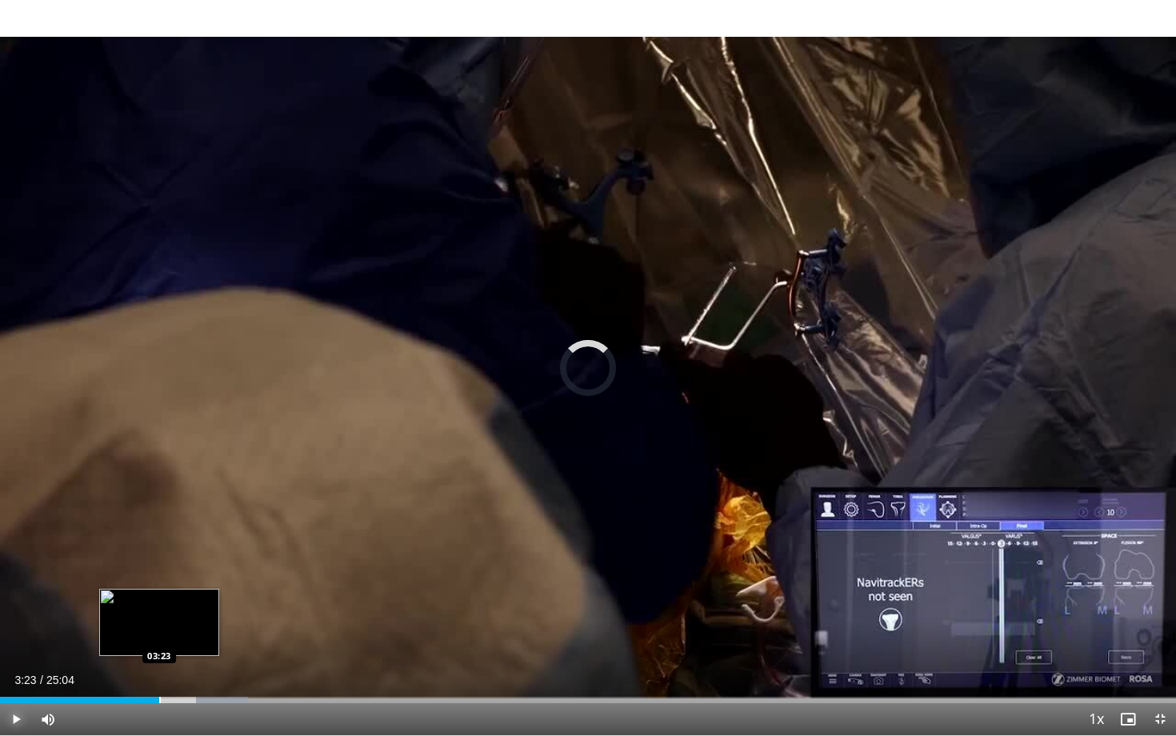
click at [159, 590] on div "Progress Bar" at bounding box center [160, 700] width 2 height 6
click at [145, 590] on div "Progress Bar" at bounding box center [146, 700] width 2 height 6
click at [128, 590] on div "Progress Bar" at bounding box center [129, 700] width 2 height 6
click at [110, 590] on div "Progress Bar" at bounding box center [111, 700] width 2 height 6
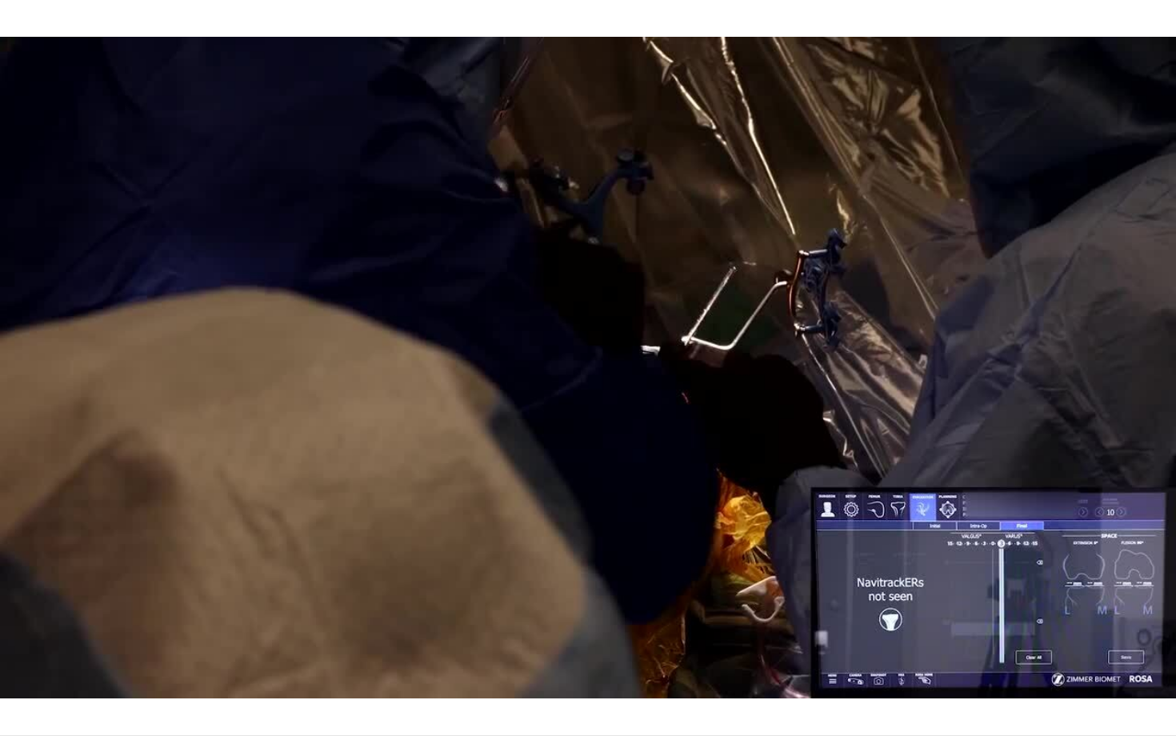
click at [87, 590] on video-js "**********" at bounding box center [588, 368] width 1176 height 736
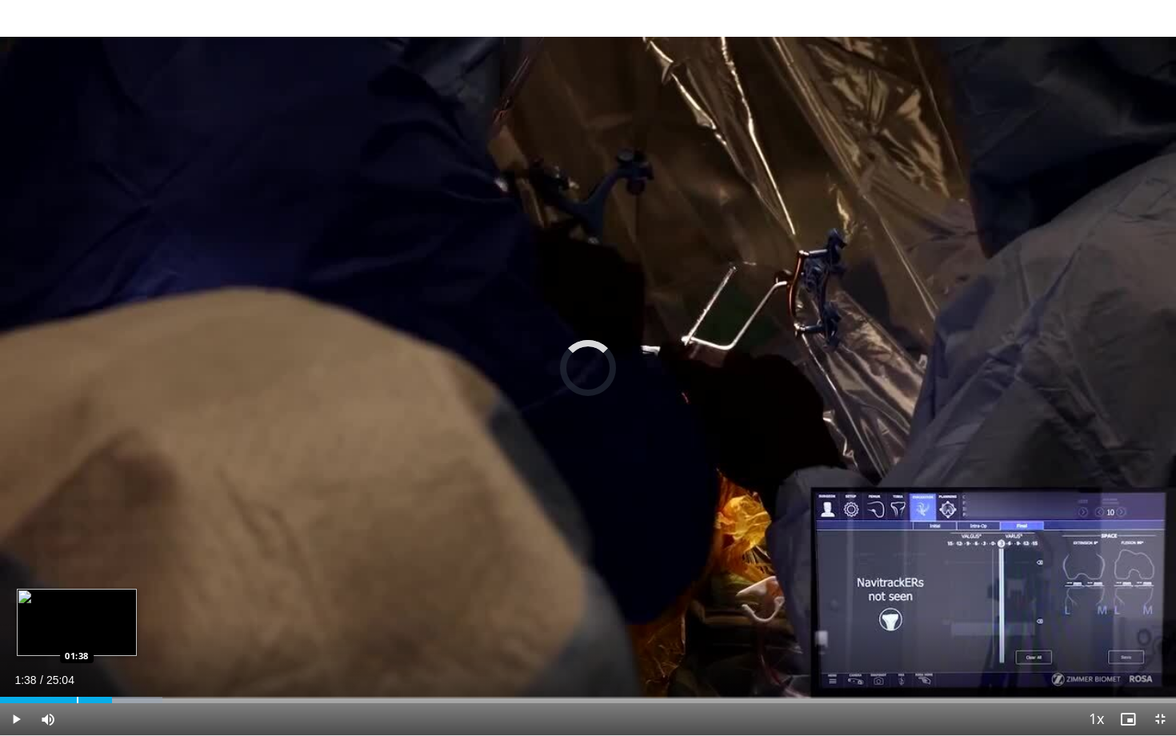
click at [77, 590] on div "Loaded : 13.84% 01:38 01:38" at bounding box center [588, 695] width 1176 height 15
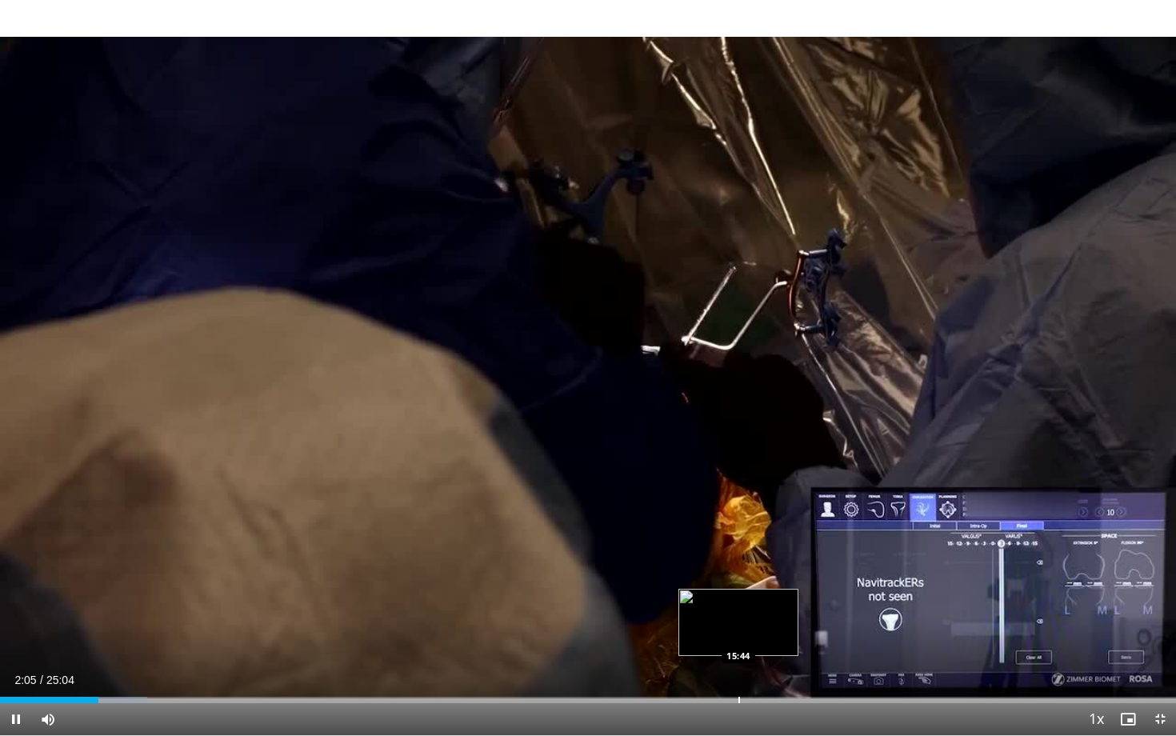
click at [738, 590] on div "Progress Bar" at bounding box center [739, 700] width 2 height 6
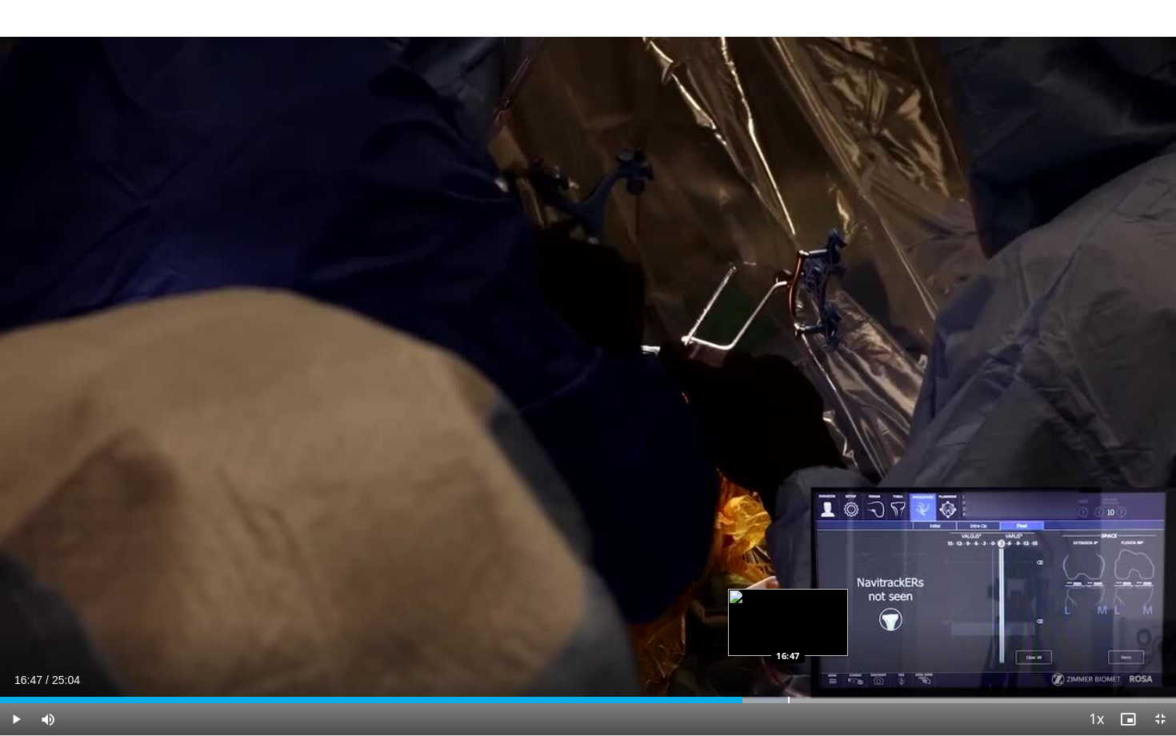
click at [788, 590] on div "Progress Bar" at bounding box center [789, 700] width 2 height 6
click at [769, 590] on div "Progress Bar" at bounding box center [770, 700] width 2 height 6
click at [747, 590] on div "Progress Bar" at bounding box center [748, 700] width 2 height 6
click at [727, 590] on video-js "**********" at bounding box center [588, 368] width 1176 height 736
click at [728, 590] on div "Progress Bar" at bounding box center [729, 700] width 2 height 6
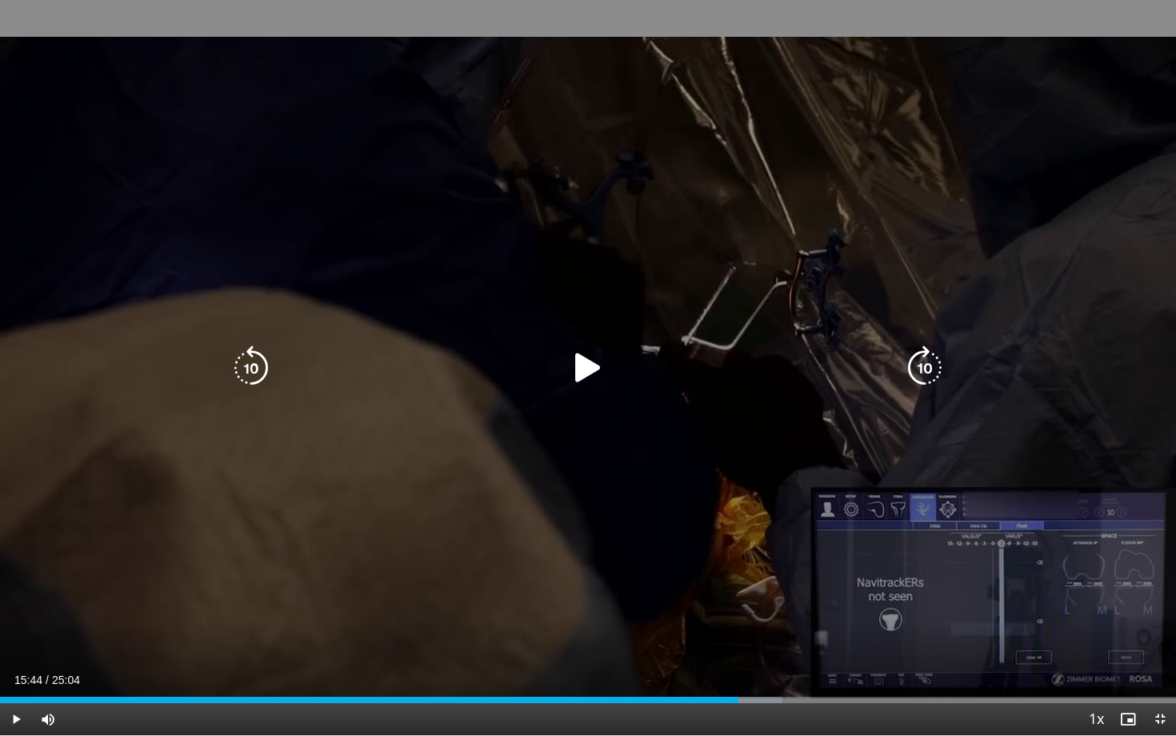
click at [737, 590] on div "Loaded : 66.55% 15:32 15:40" at bounding box center [588, 700] width 1176 height 6
